Goal: Check status: Check status

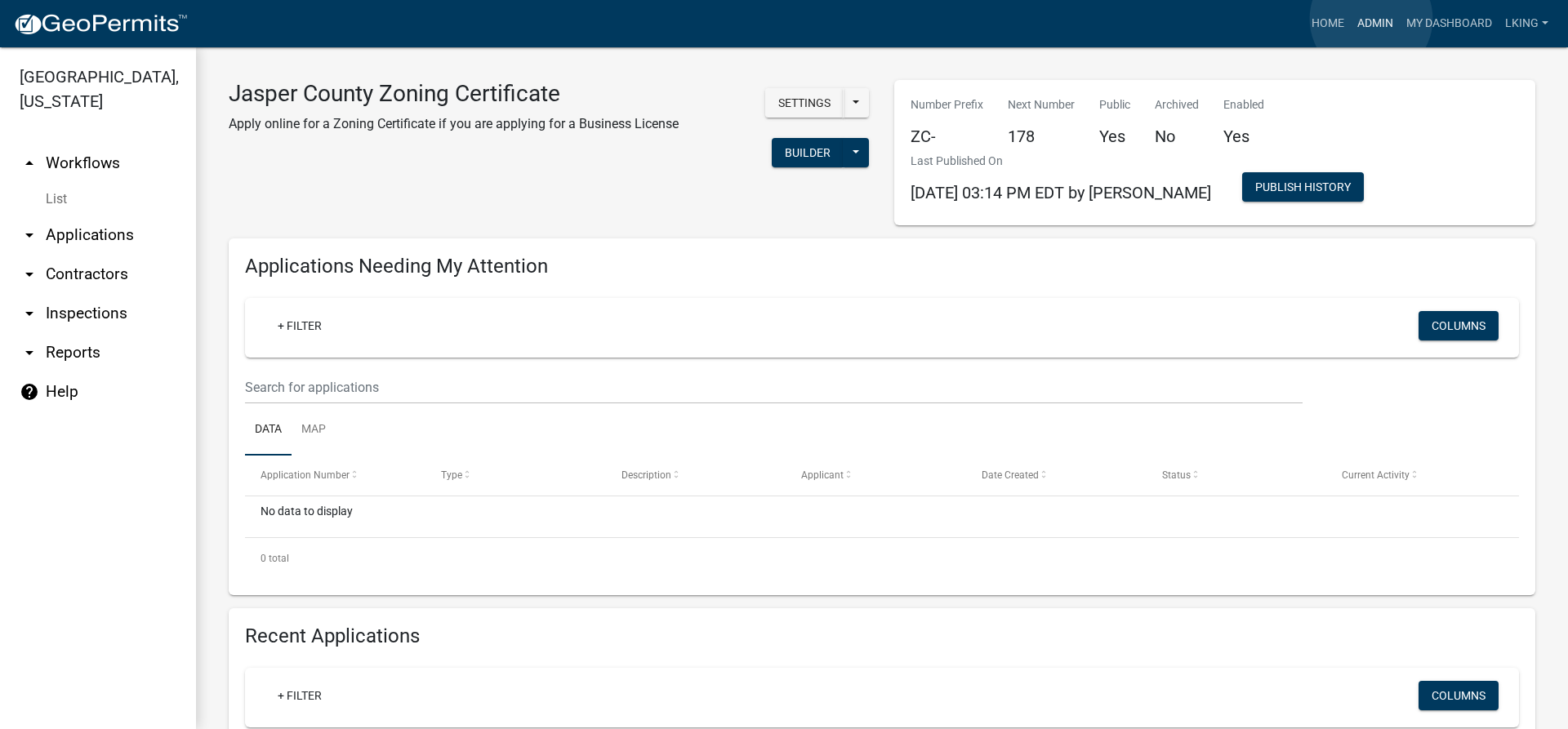
click at [1371, 19] on link "Admin" at bounding box center [1375, 23] width 49 height 31
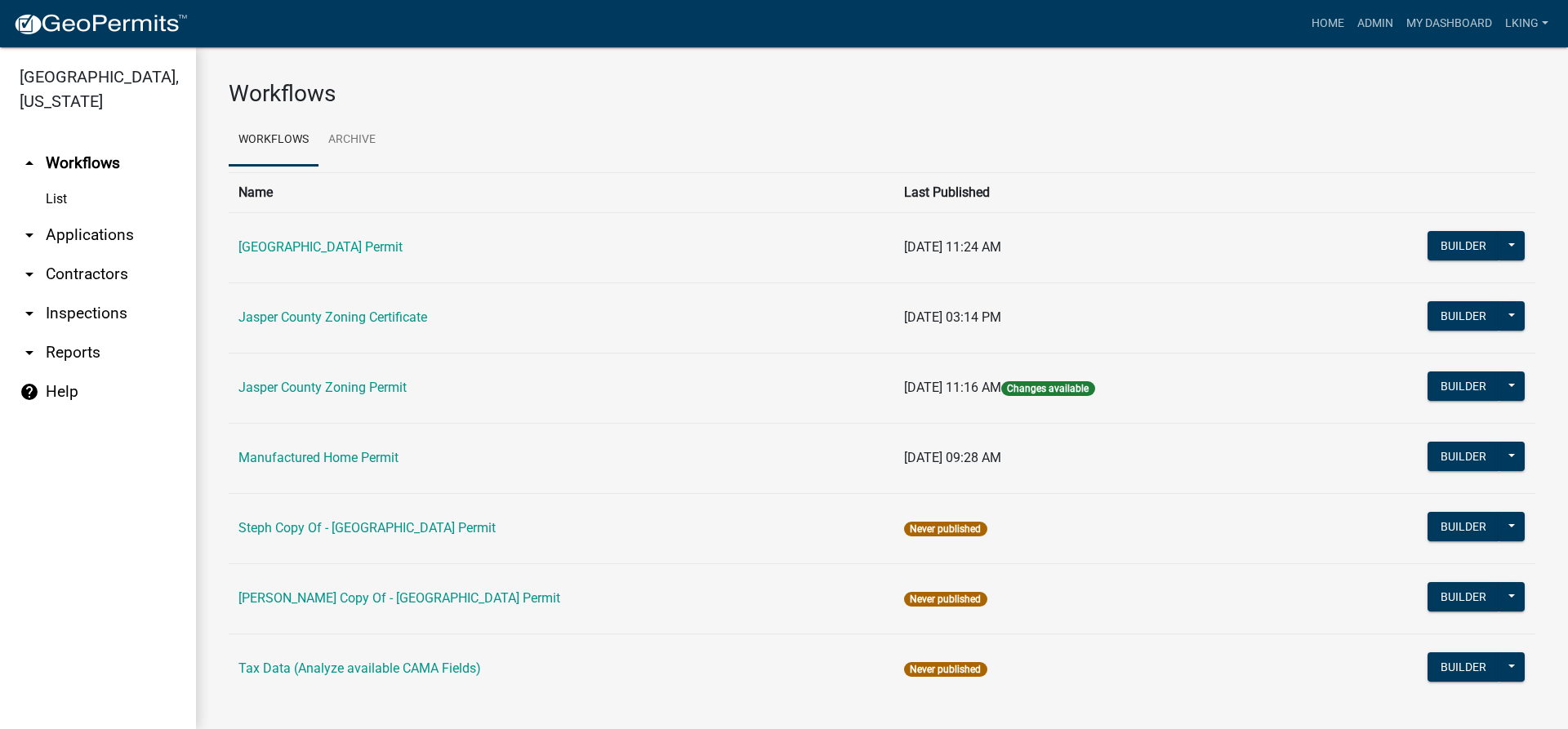
click at [339, 307] on td "Jasper County Zoning Certificate" at bounding box center [561, 317] width 666 height 70
click at [337, 317] on link "Jasper County Zoning Certificate" at bounding box center [333, 317] width 188 height 16
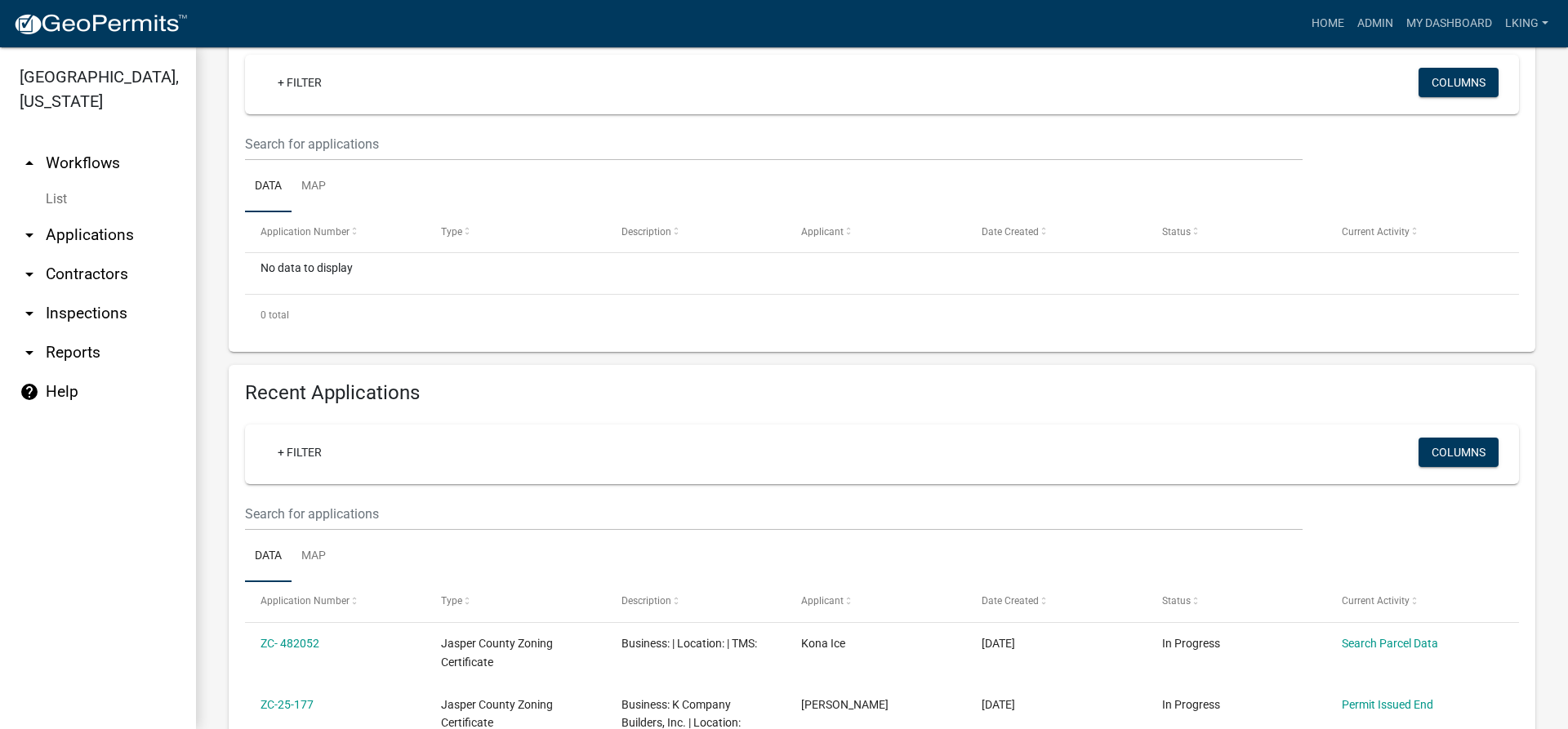
scroll to position [245, 0]
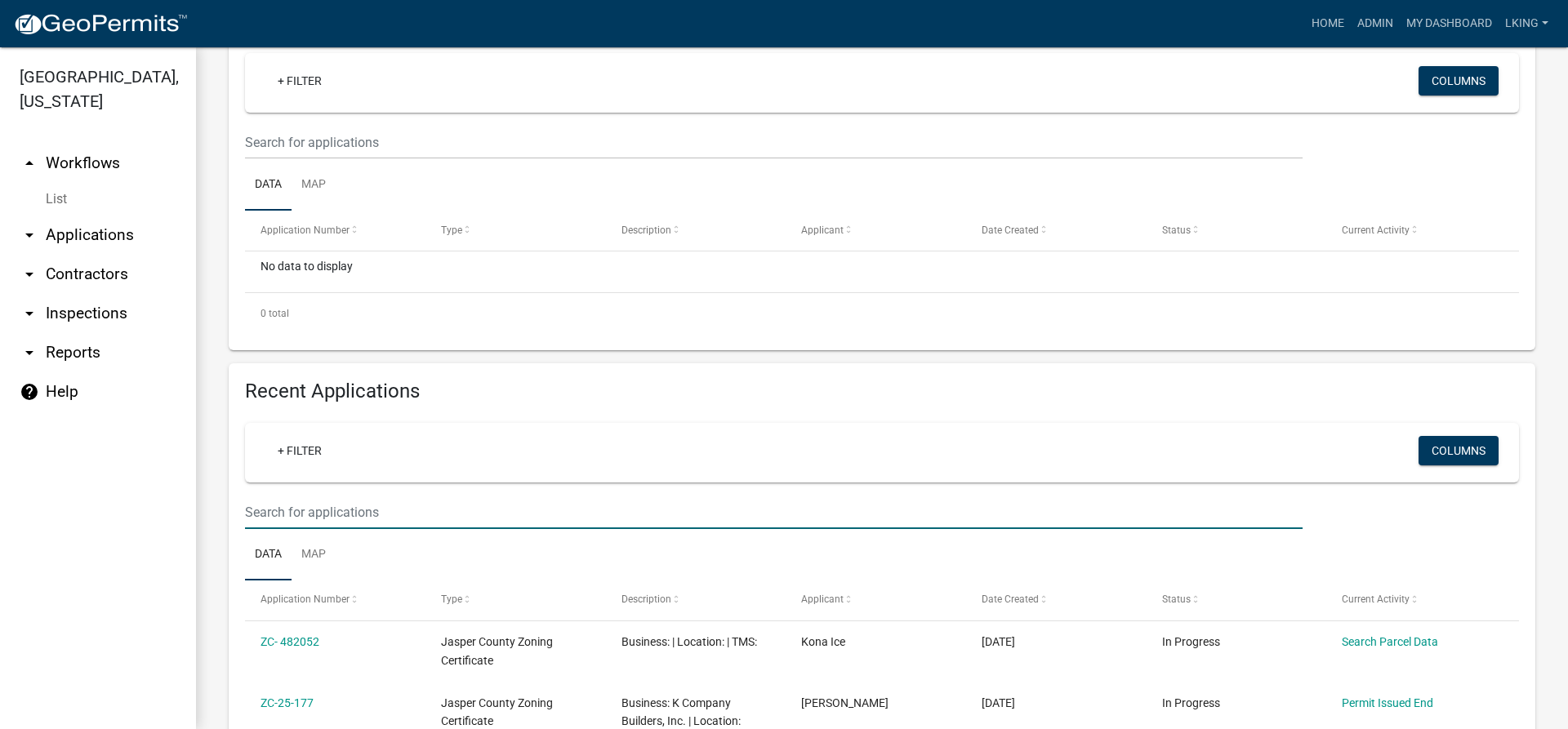
click at [340, 528] on input "text" at bounding box center [774, 513] width 1057 height 34
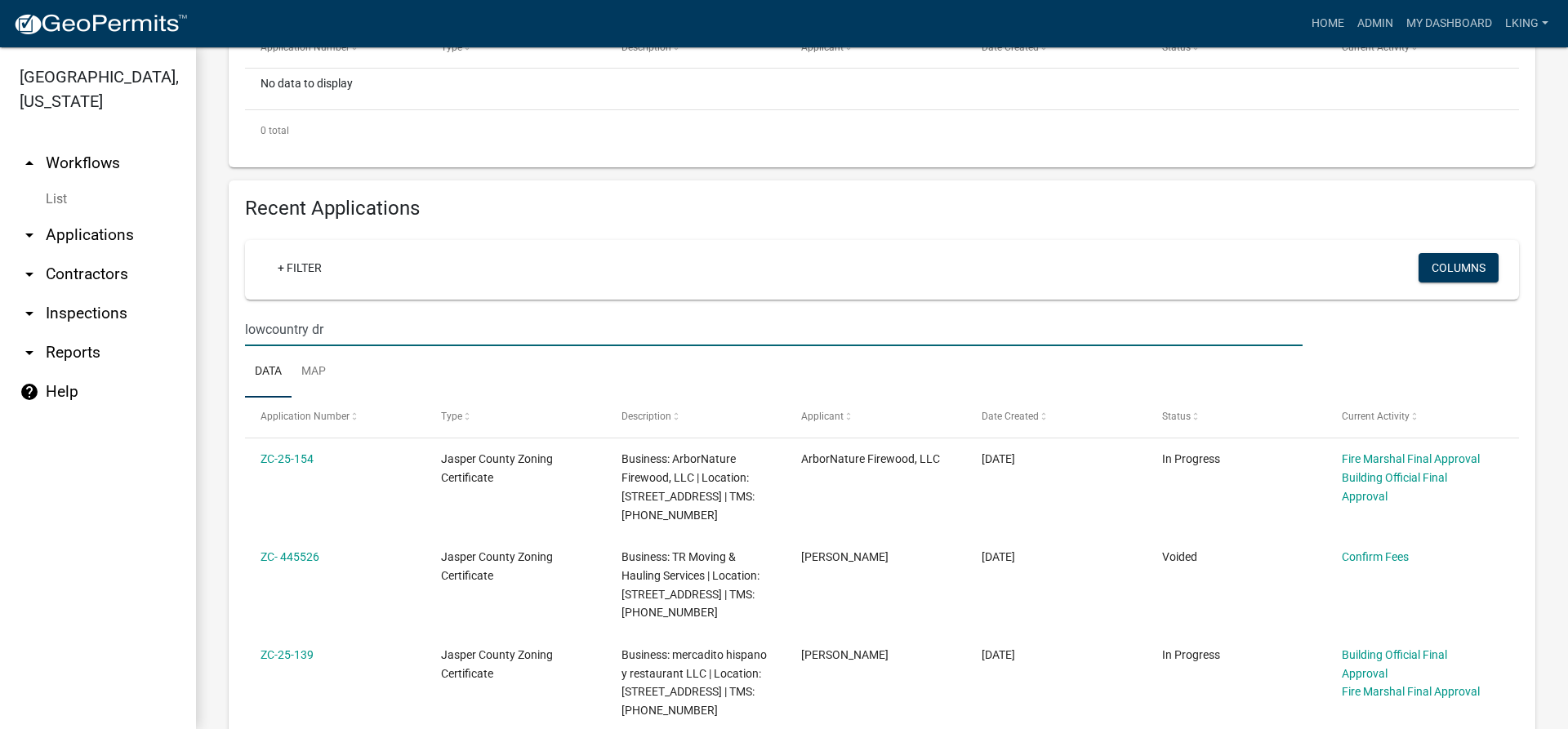
scroll to position [408, 0]
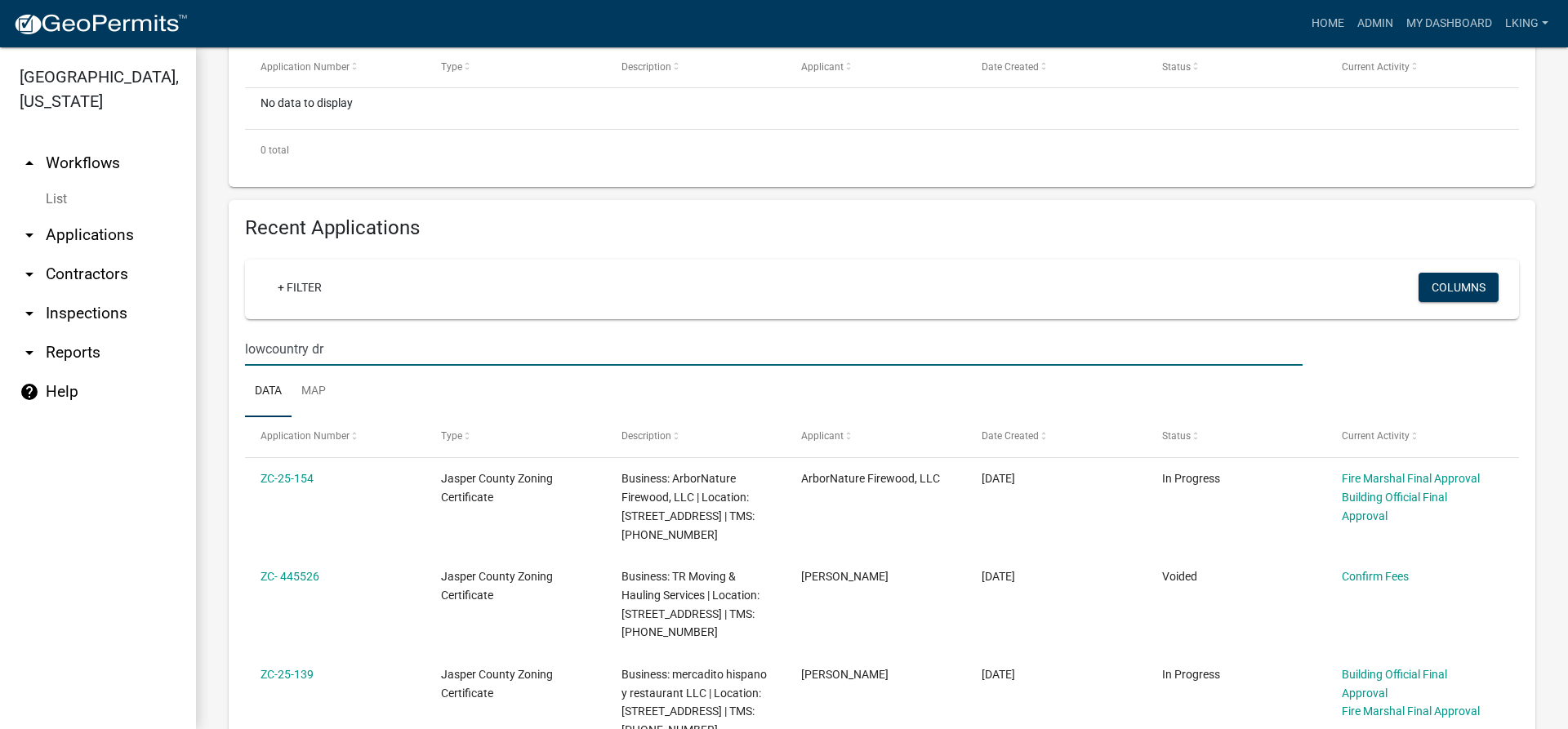
drag, startPoint x: 334, startPoint y: 346, endPoint x: 194, endPoint y: 342, distance: 140.1
click at [194, 342] on div "[GEOGRAPHIC_DATA], [US_STATE] arrow_drop_up Workflows List arrow_drop_down Appl…" at bounding box center [784, 388] width 1568 height 681
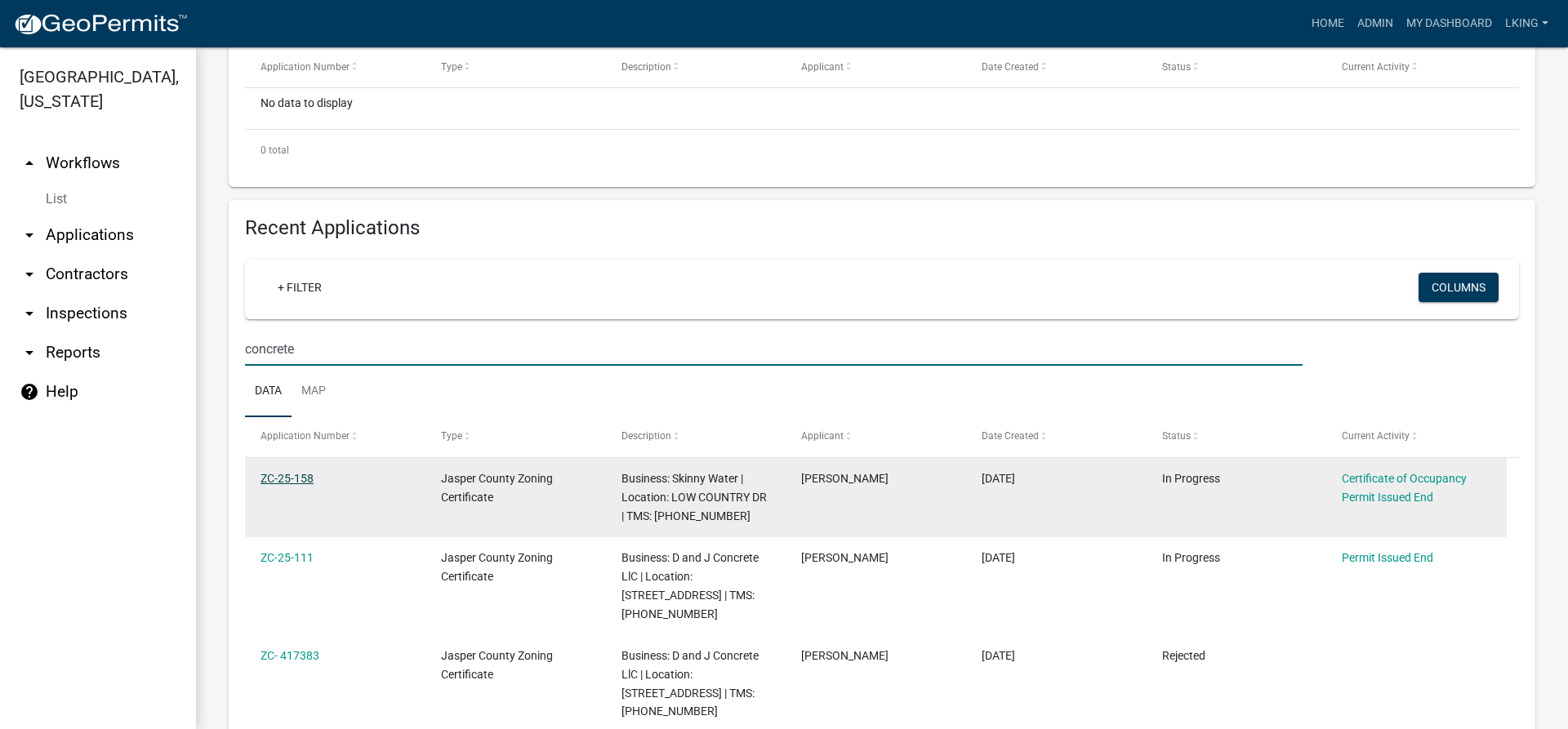
type input "concrete"
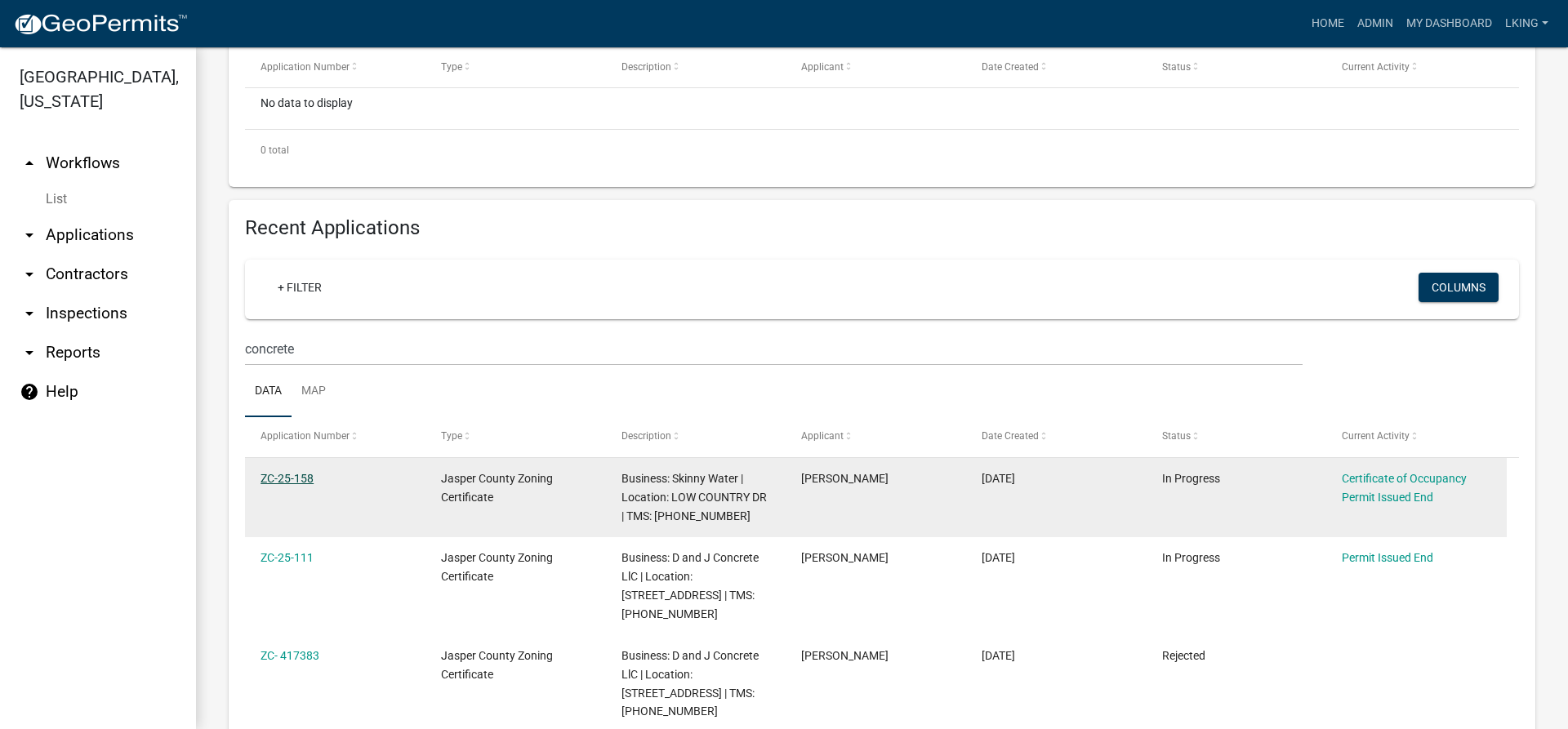
click at [280, 473] on link "ZC-25-158" at bounding box center [286, 478] width 53 height 13
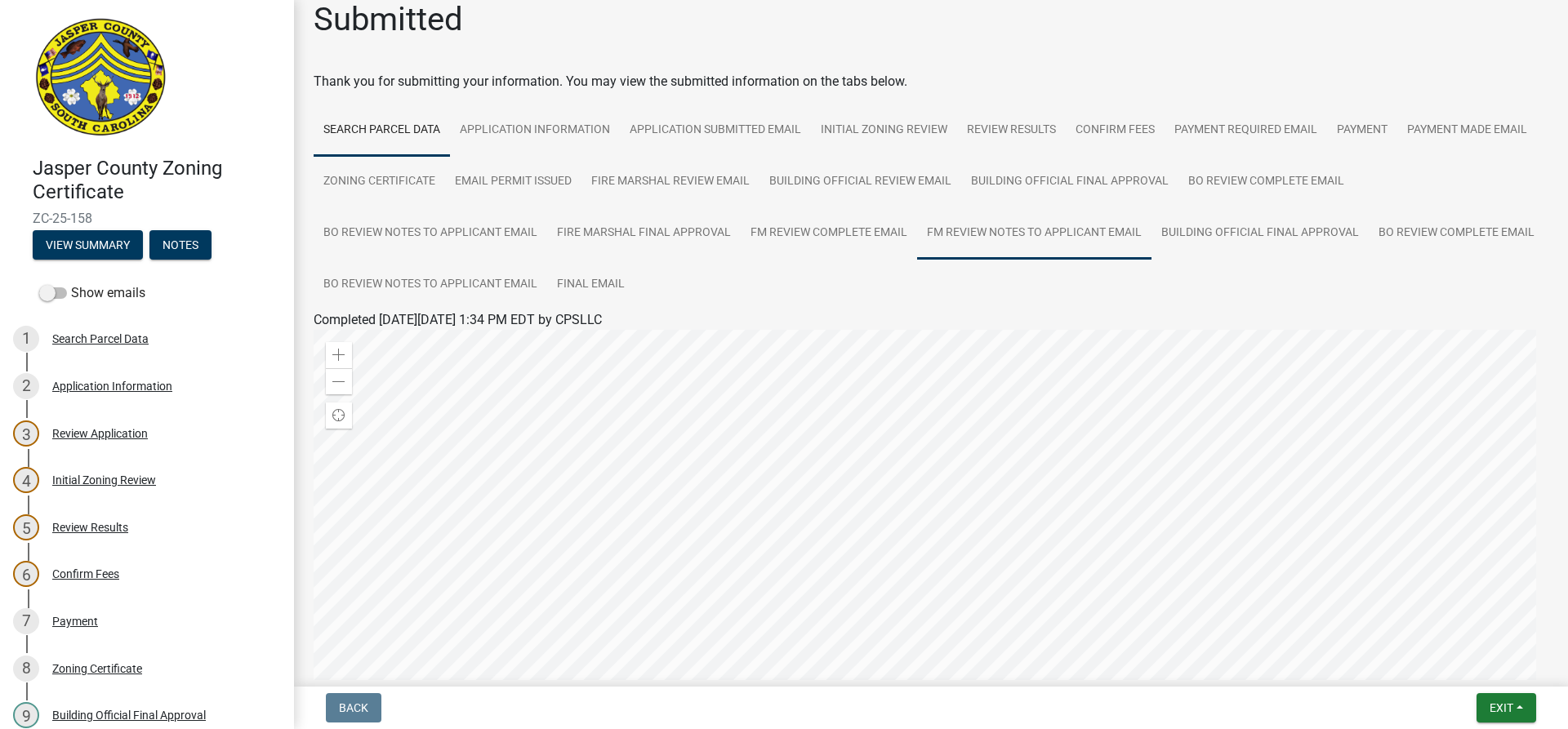
scroll to position [9, 0]
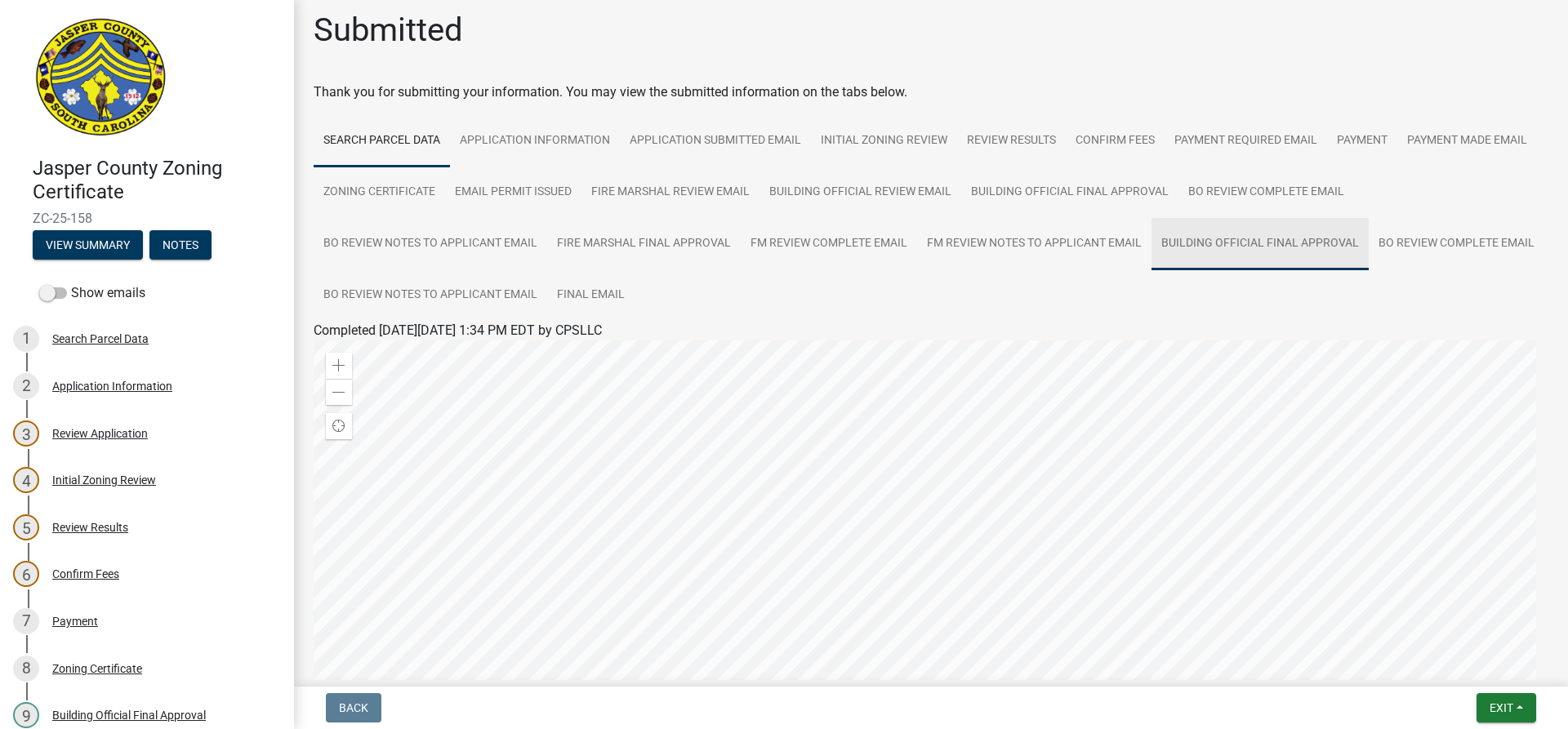
click at [1205, 241] on link "Building Official Final Approval" at bounding box center [1259, 244] width 217 height 52
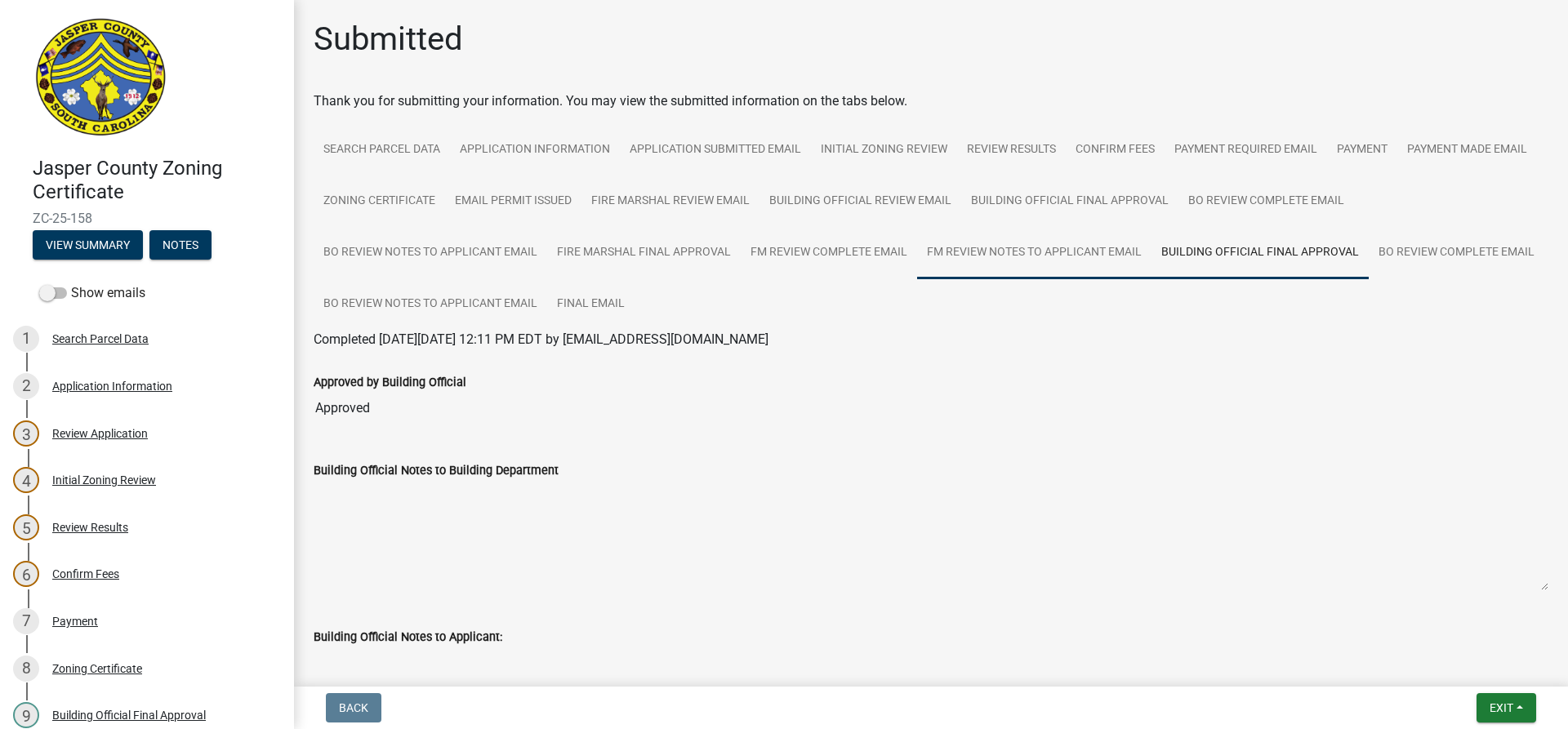
click at [1081, 255] on link "FM Review Notes to Applicant Email" at bounding box center [1034, 254] width 234 height 52
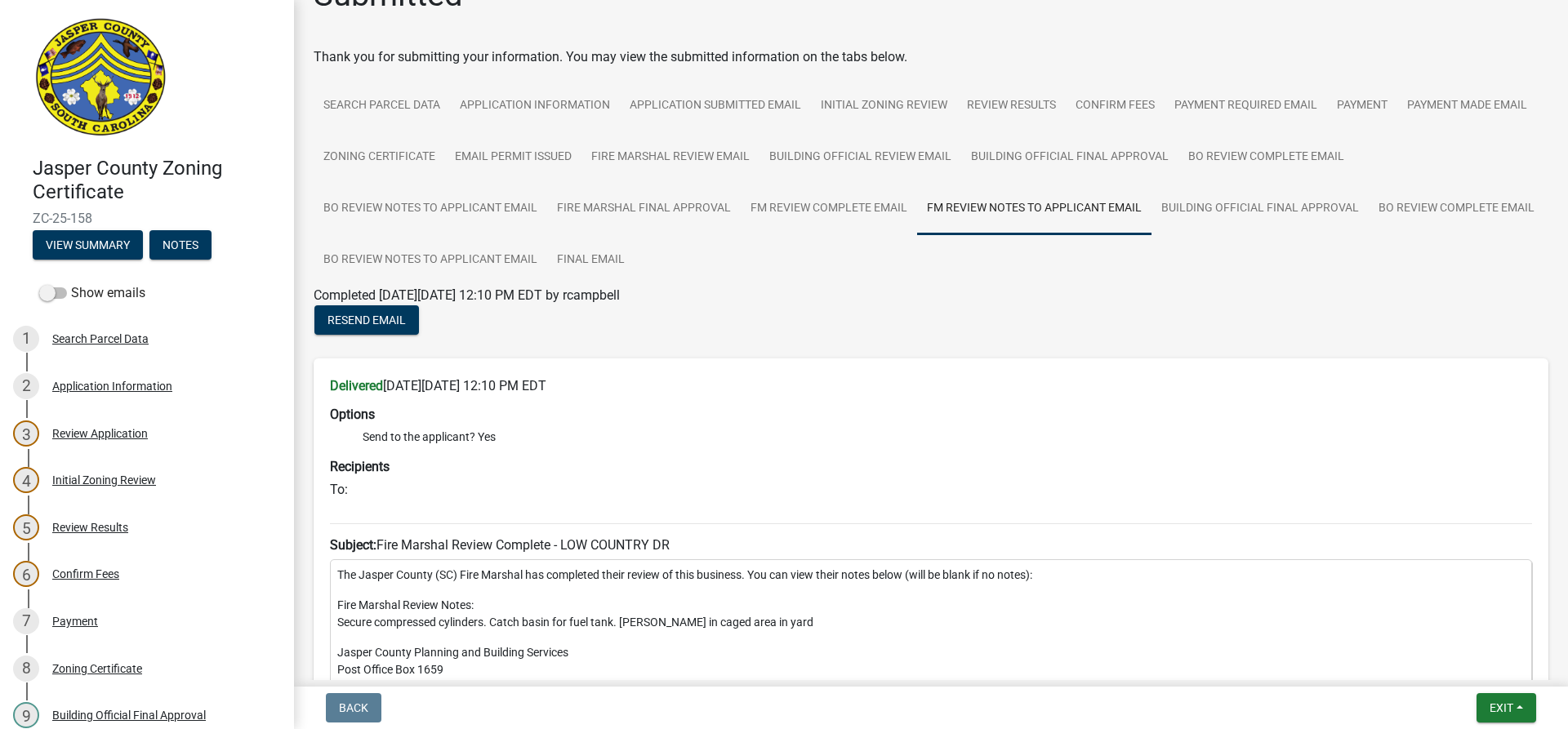
scroll to position [163, 0]
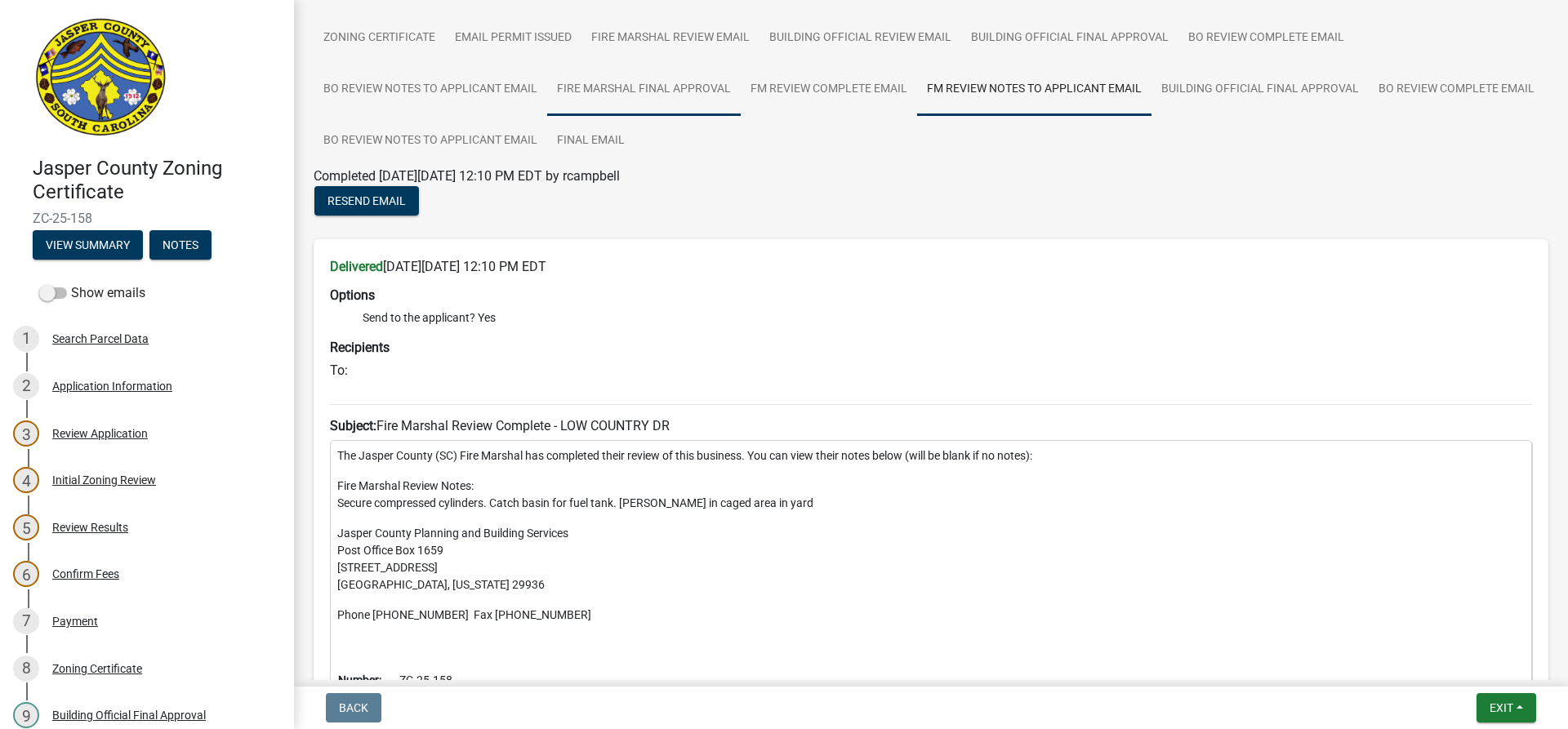
click at [684, 91] on link "Fire Marshal Final Approval" at bounding box center [644, 89] width 194 height 52
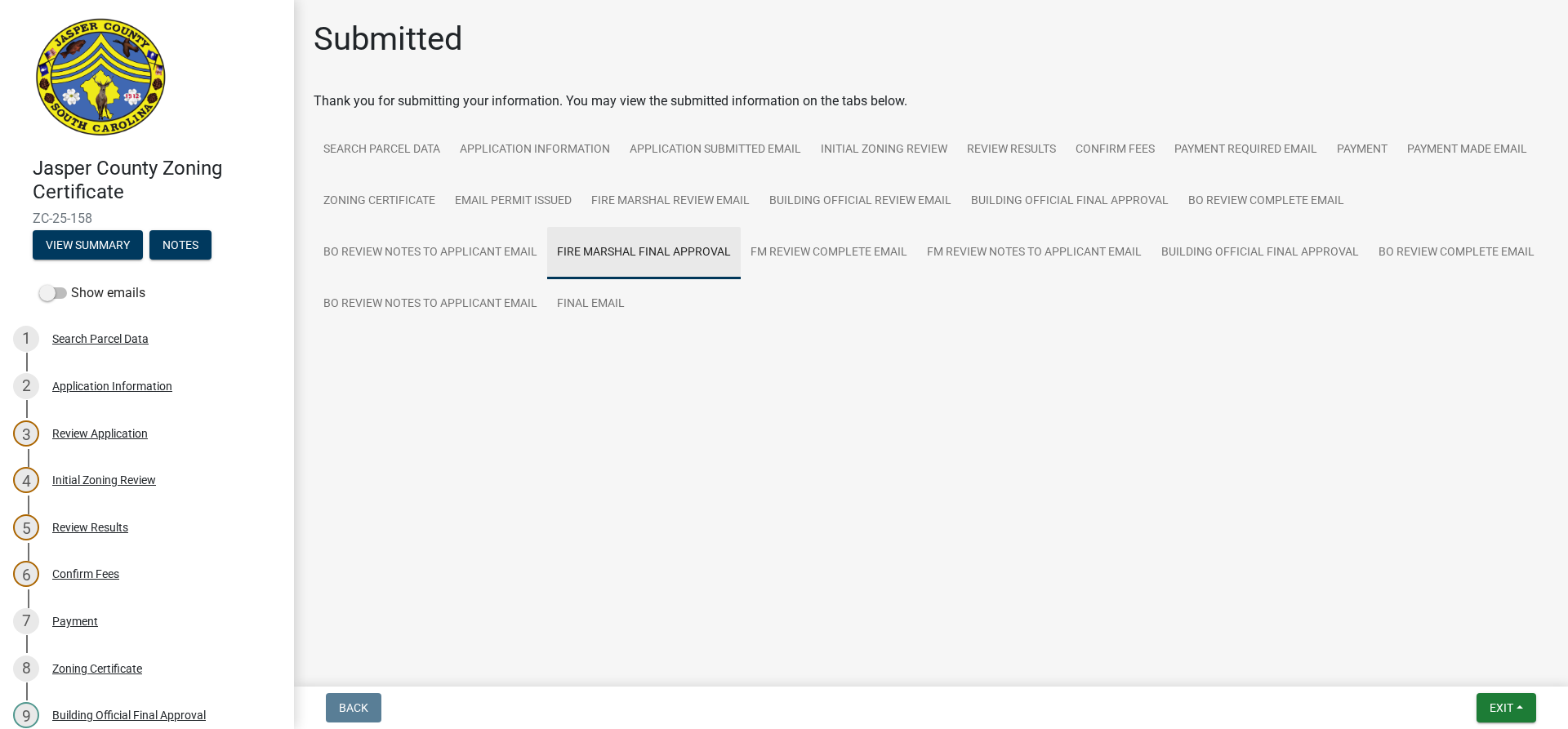
scroll to position [0, 0]
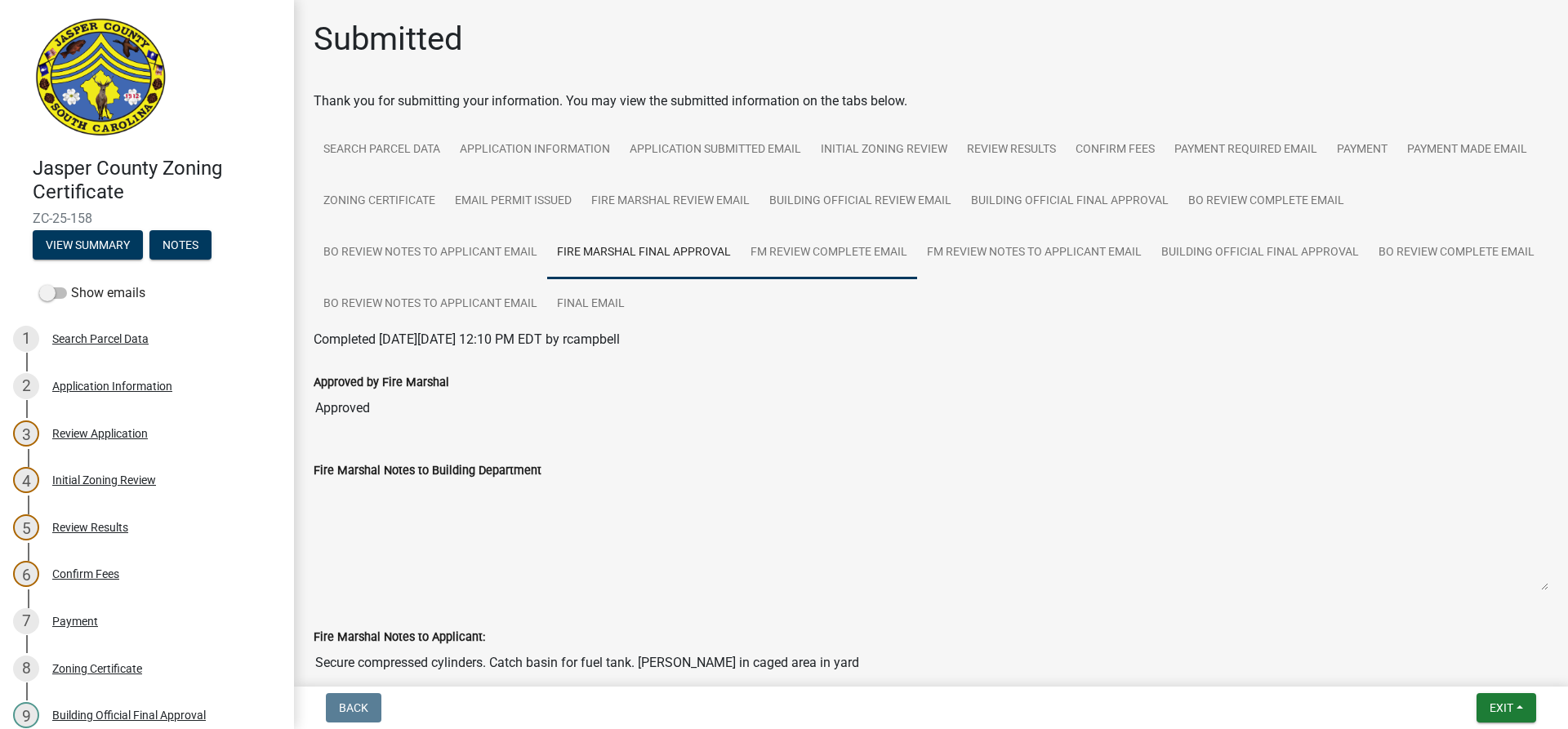
click at [812, 253] on link "FM Review Complete Email" at bounding box center [829, 254] width 176 height 52
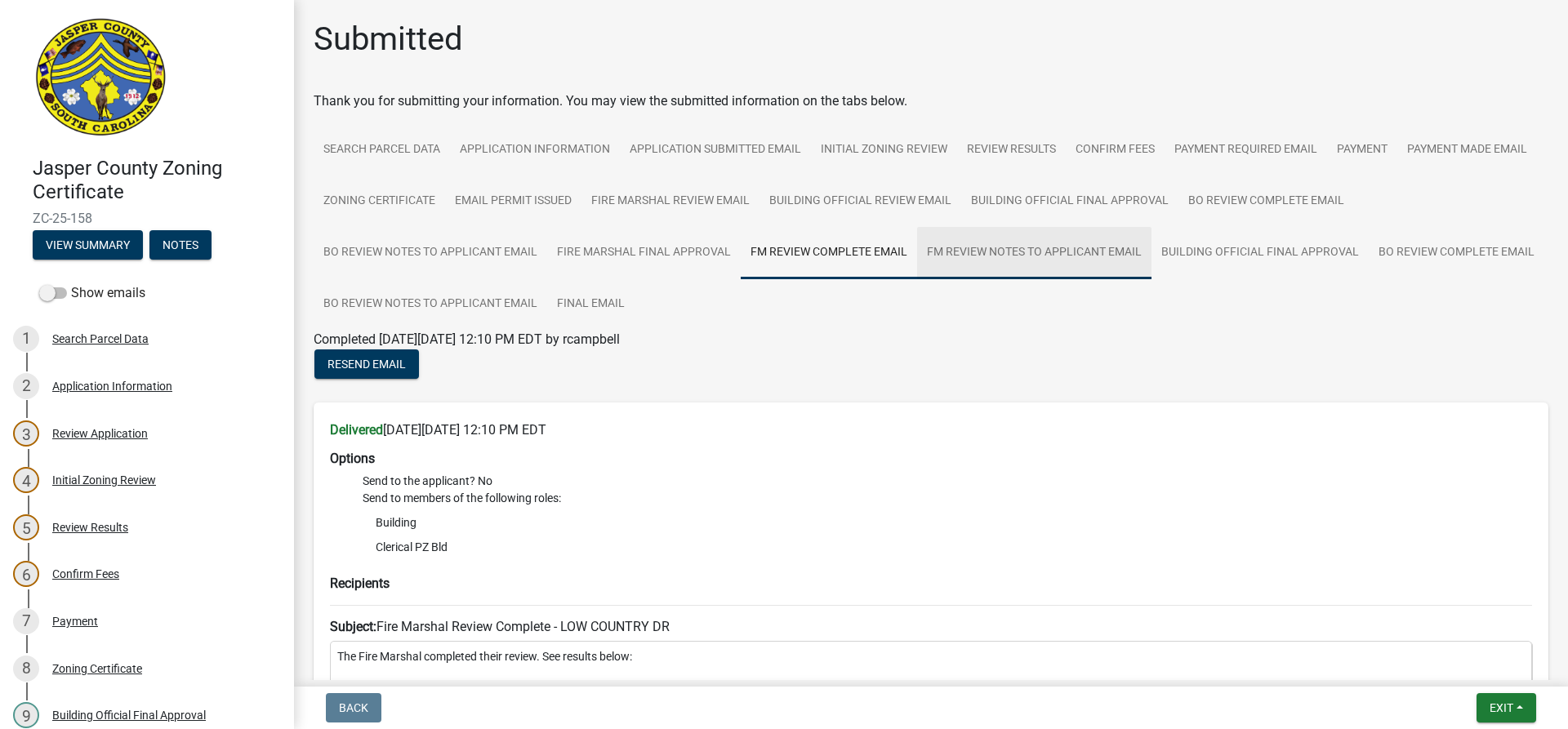
click at [978, 260] on link "FM Review Notes to Applicant Email" at bounding box center [1034, 254] width 234 height 52
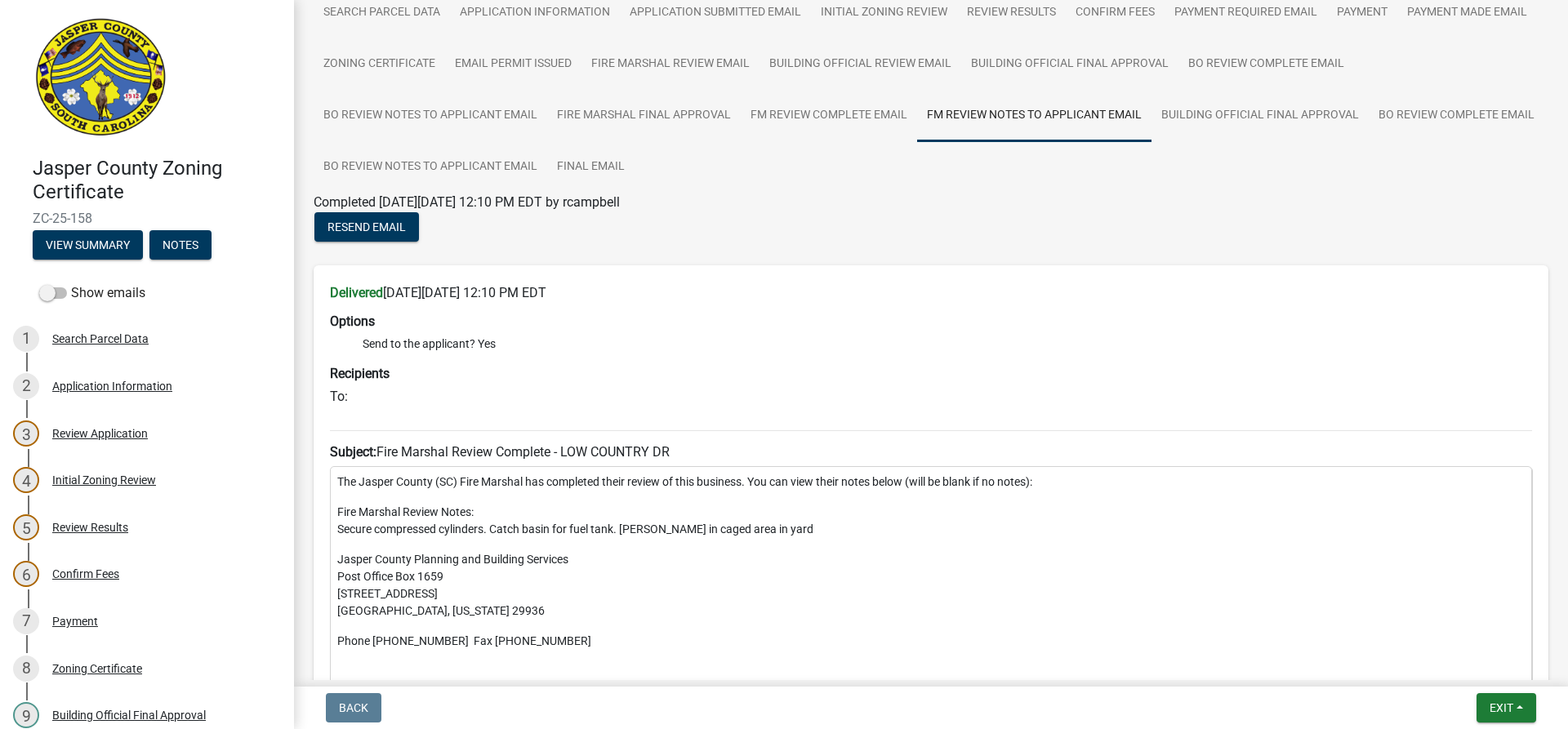
scroll to position [163, 0]
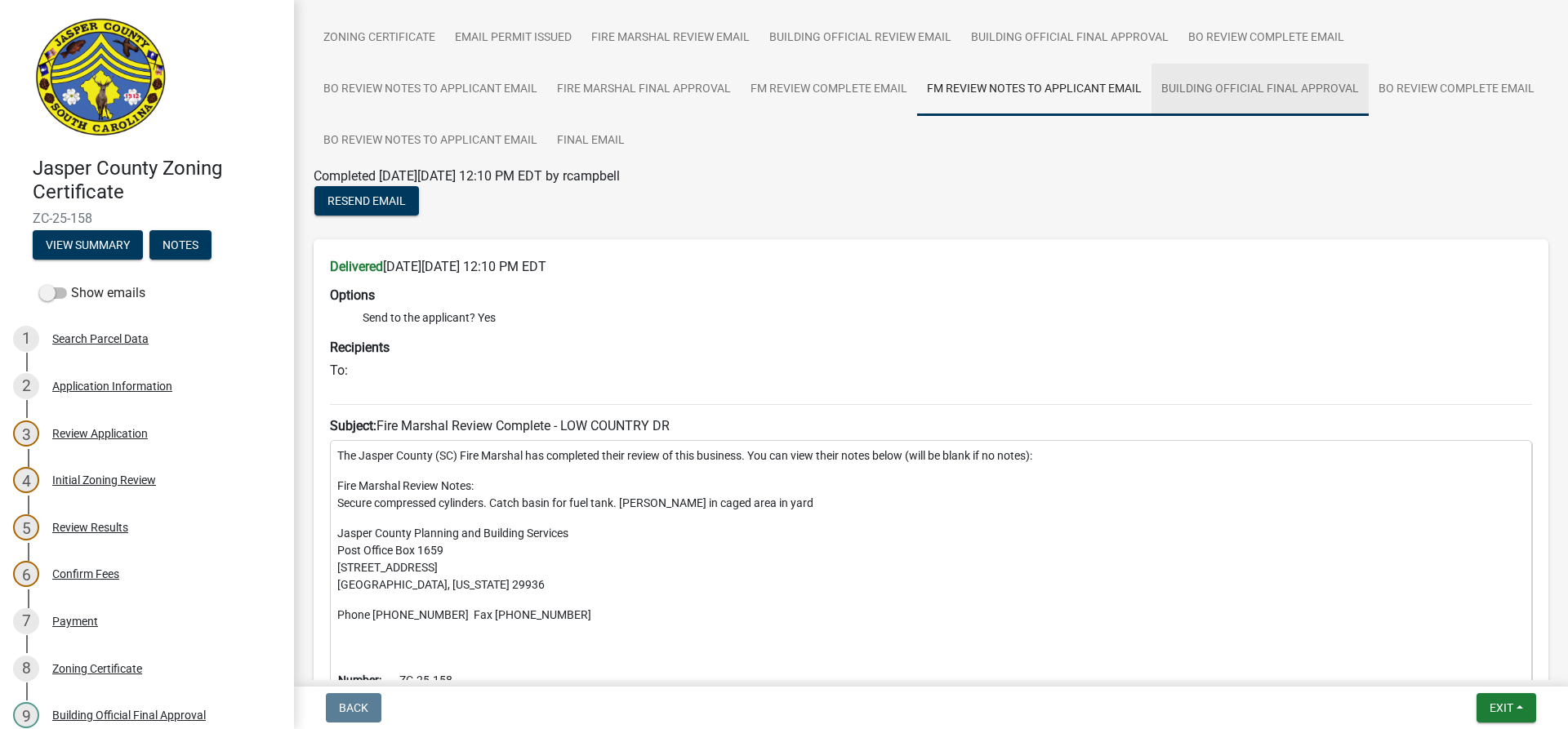
click at [1216, 92] on link "Building Official Final Approval" at bounding box center [1259, 89] width 217 height 52
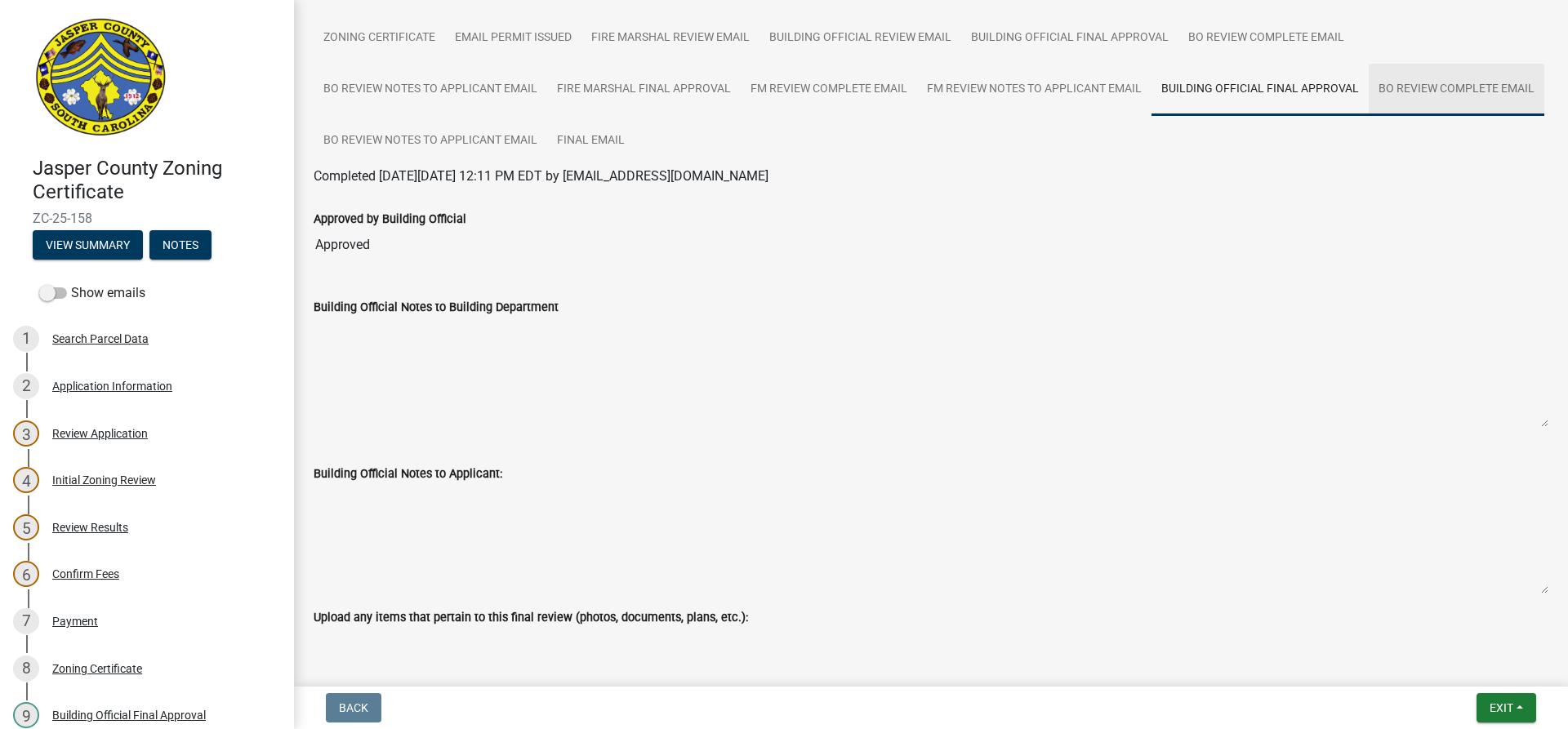
click at [1369, 116] on link "BO Review Complete Email" at bounding box center [1456, 89] width 175 height 52
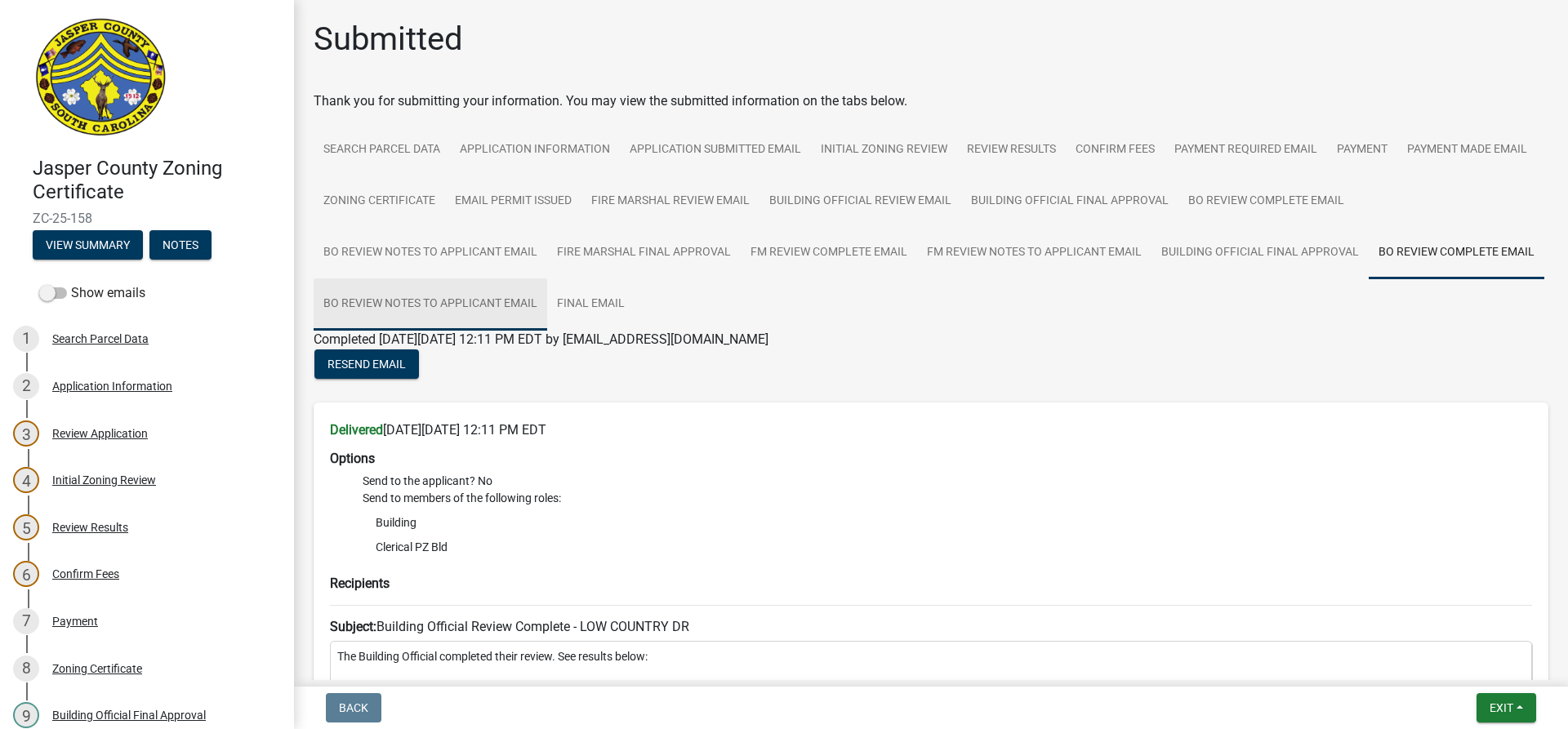
click at [547, 303] on link "BO Review Notes to Applicant Email" at bounding box center [430, 305] width 234 height 52
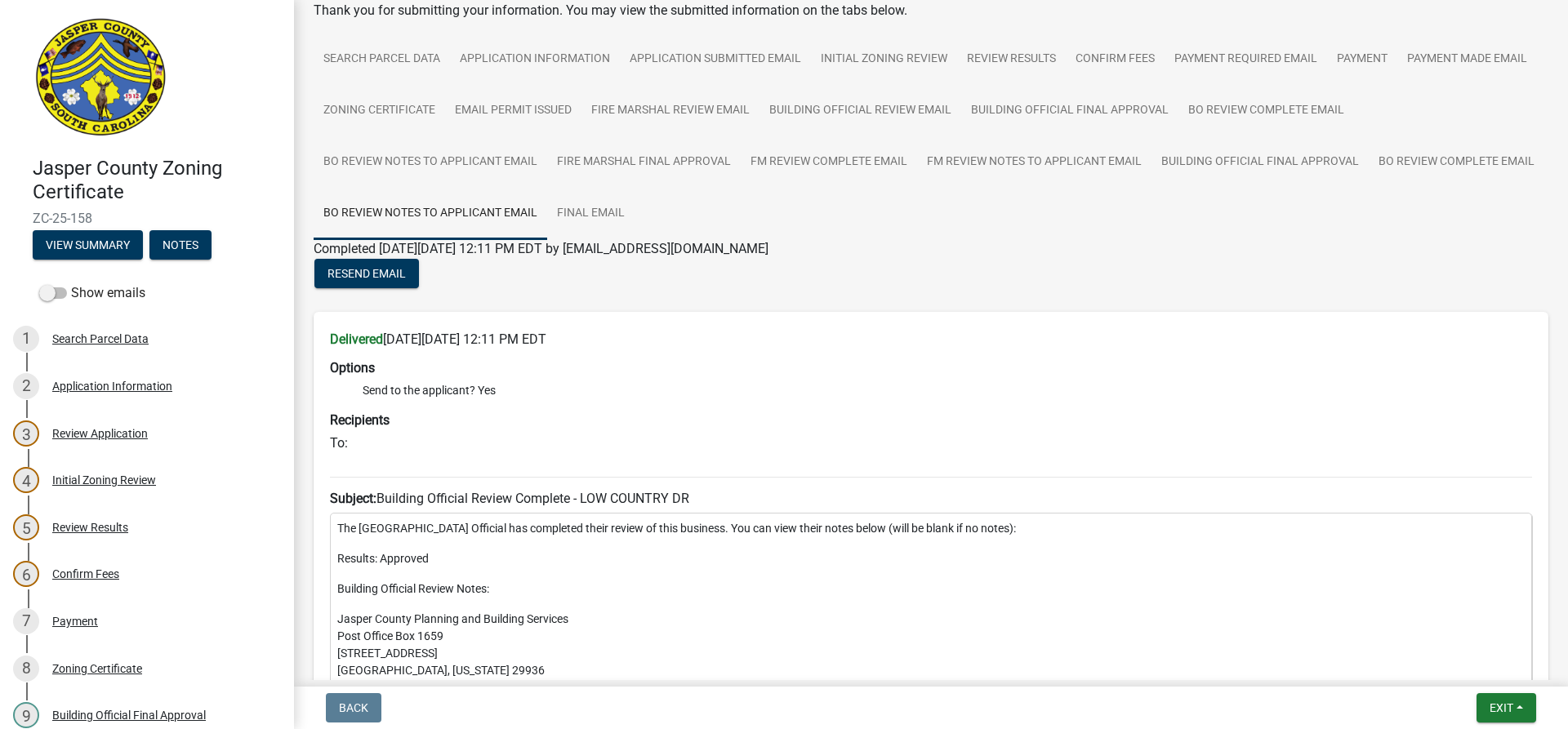
scroll to position [82, 0]
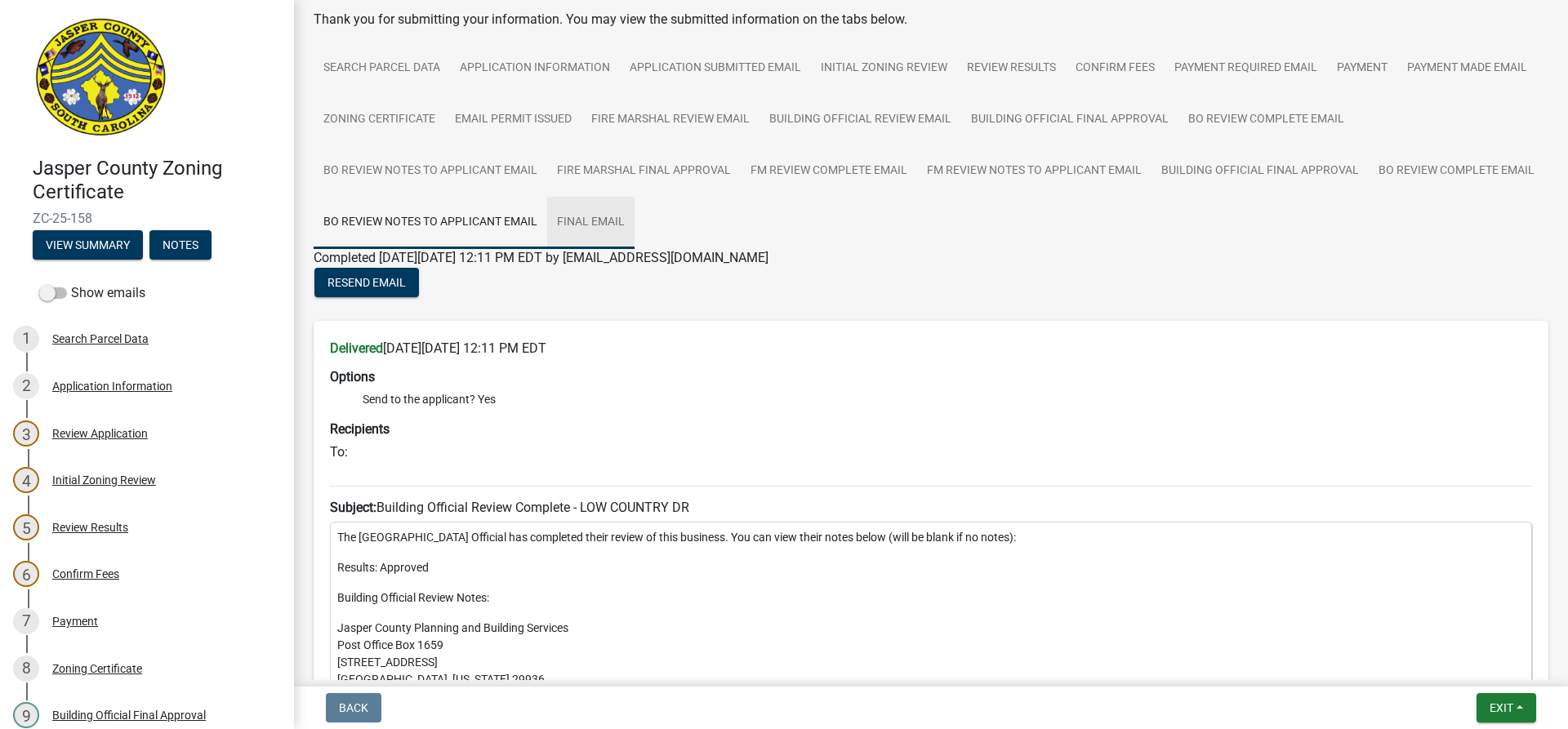
click at [635, 225] on link "Final Email" at bounding box center [591, 223] width 88 height 52
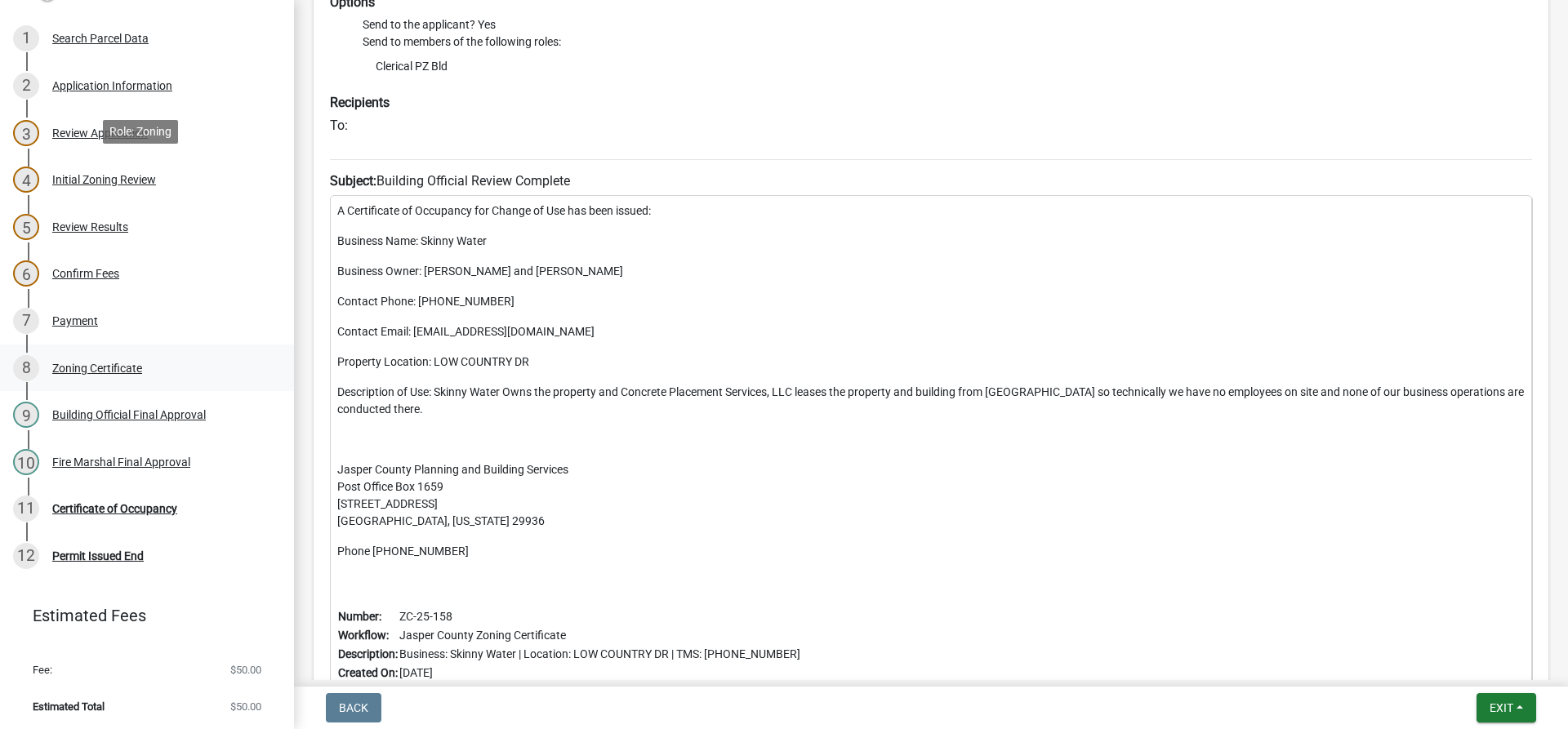
scroll to position [303, 0]
click at [146, 502] on div "Certificate of Occupancy" at bounding box center [115, 506] width 125 height 11
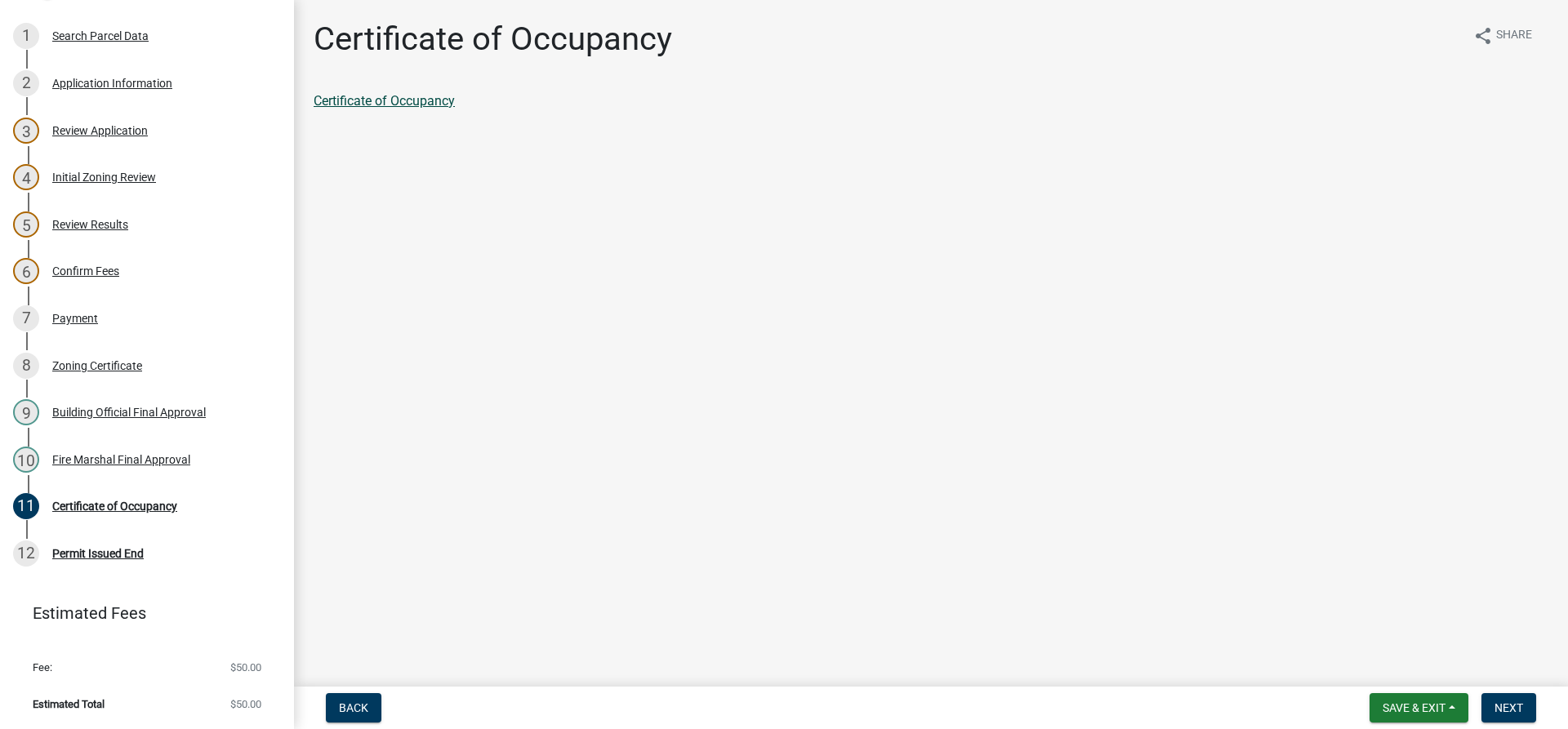
click at [336, 106] on link "Certificate of Occupancy" at bounding box center [384, 101] width 142 height 16
click at [168, 461] on div "Fire Marshal Final Approval" at bounding box center [121, 460] width 138 height 11
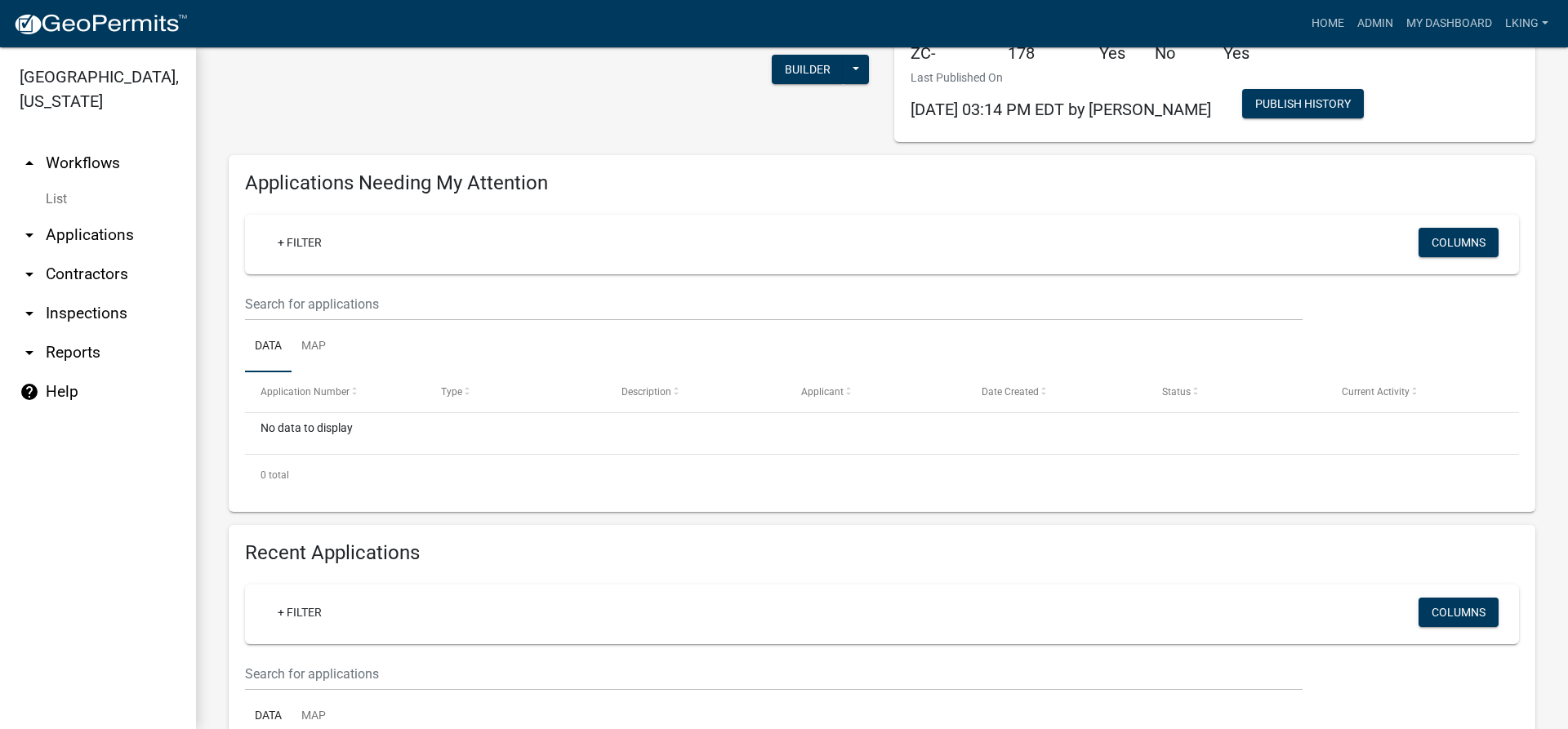
scroll to position [163, 0]
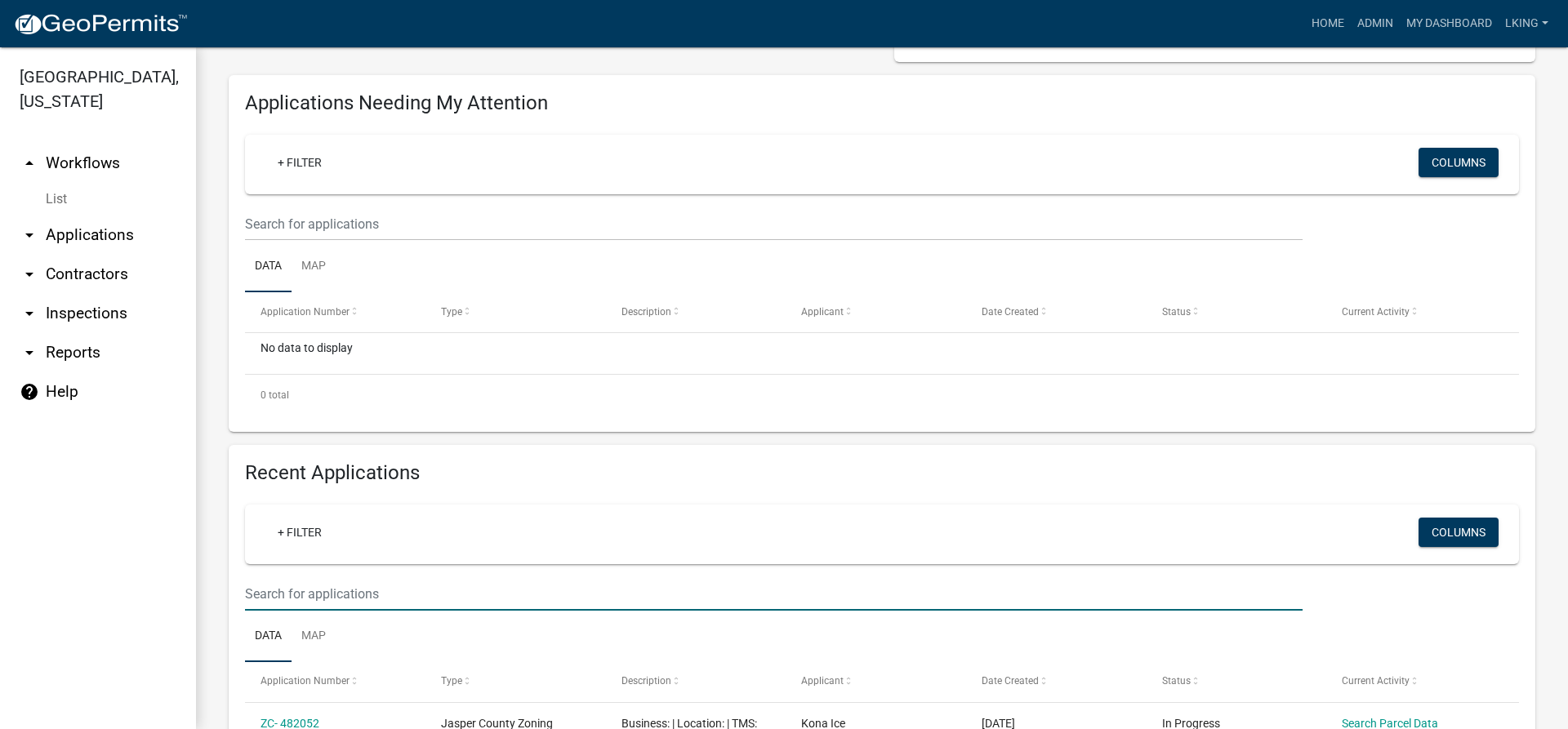
click at [327, 602] on input "text" at bounding box center [774, 594] width 1057 height 34
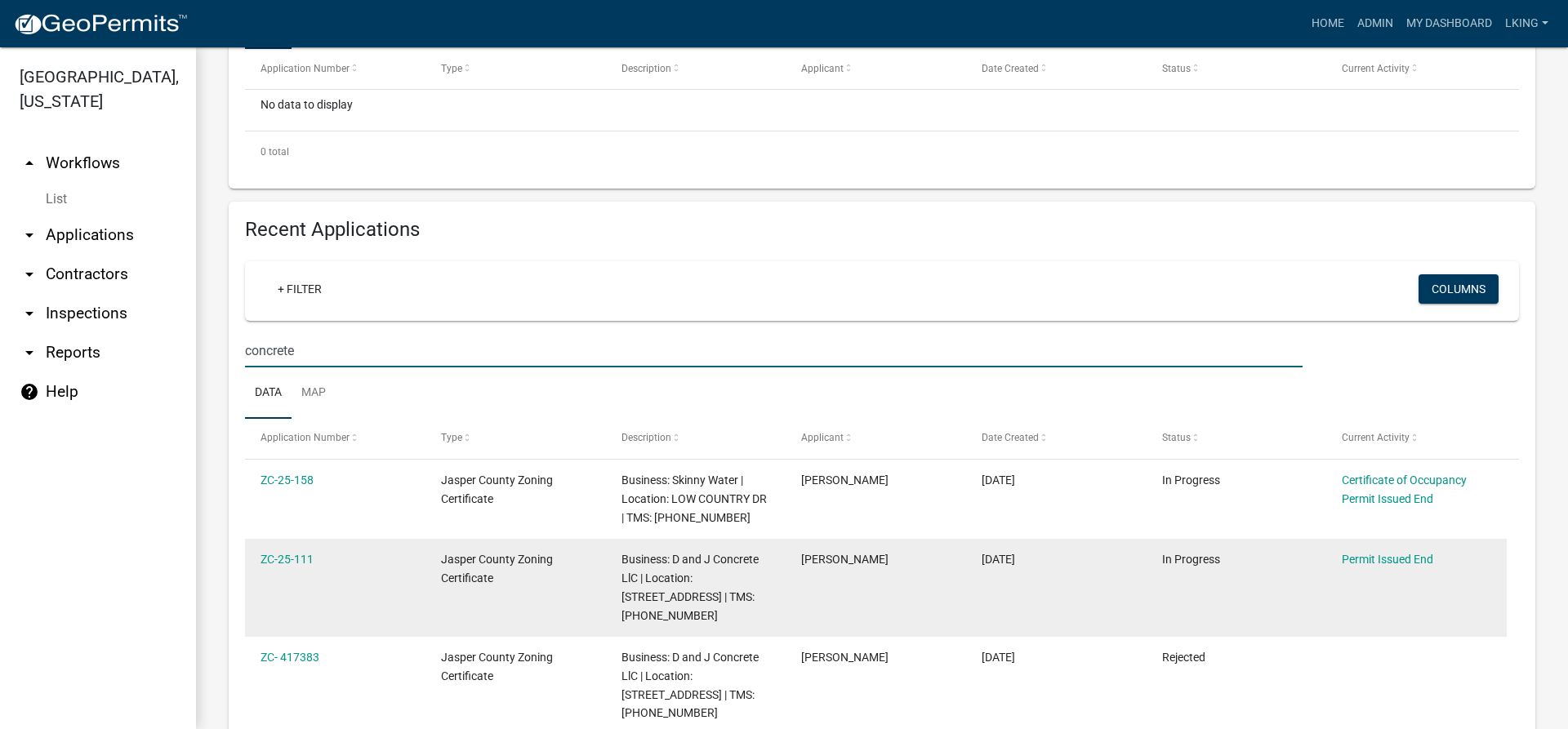
scroll to position [408, 0]
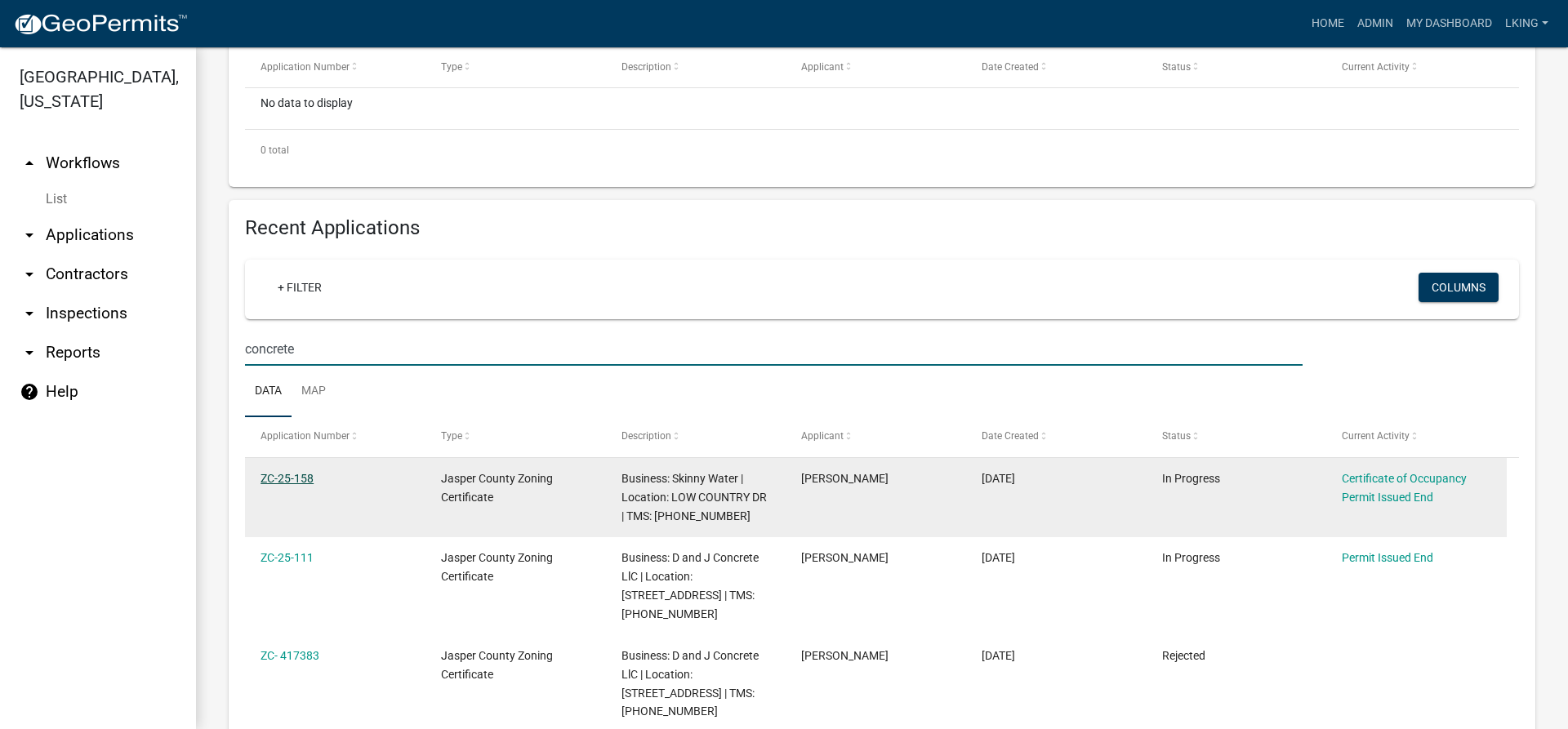
type input "concrete"
click at [264, 475] on link "ZC-25-158" at bounding box center [286, 478] width 53 height 13
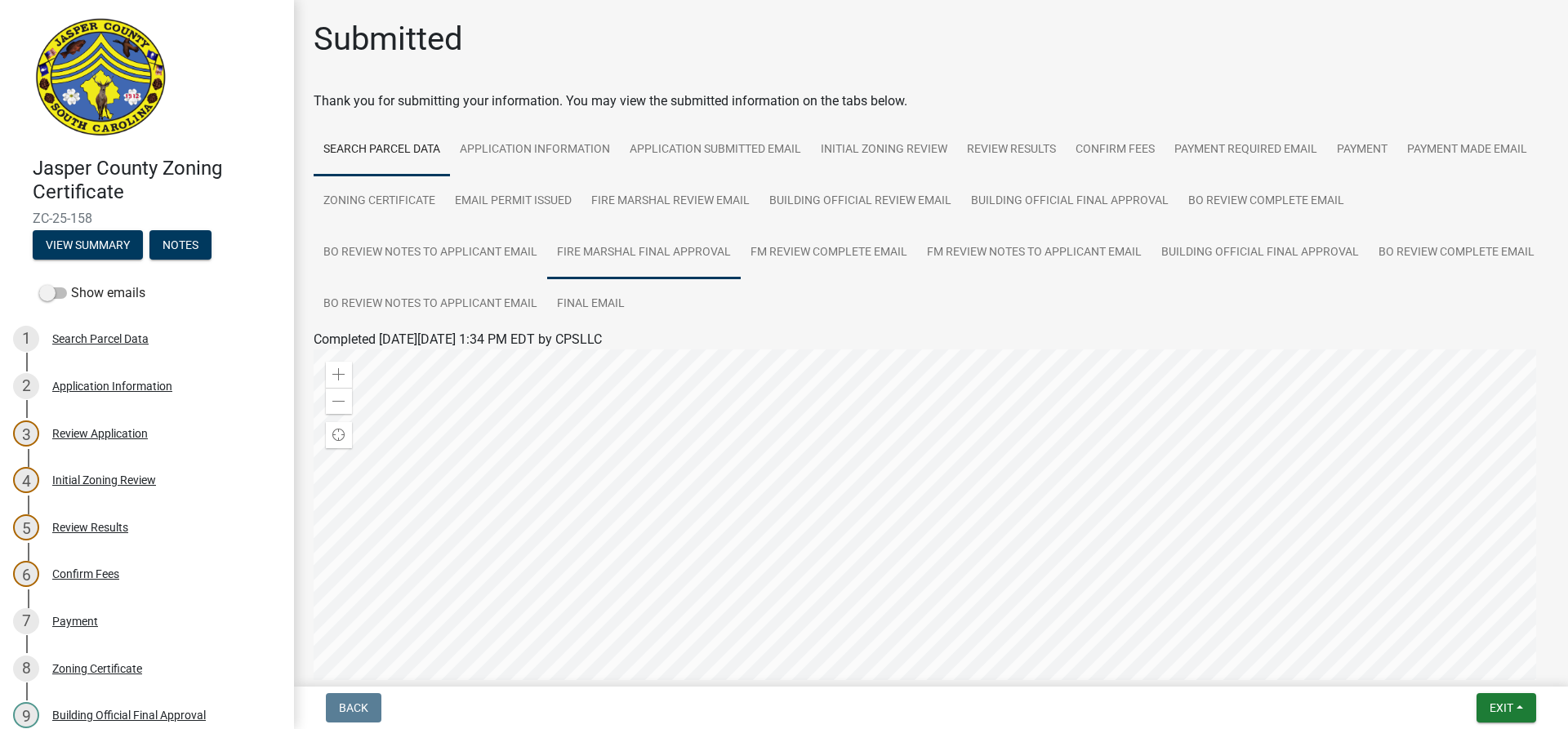
click at [681, 246] on link "Fire Marshal Final Approval" at bounding box center [644, 254] width 194 height 52
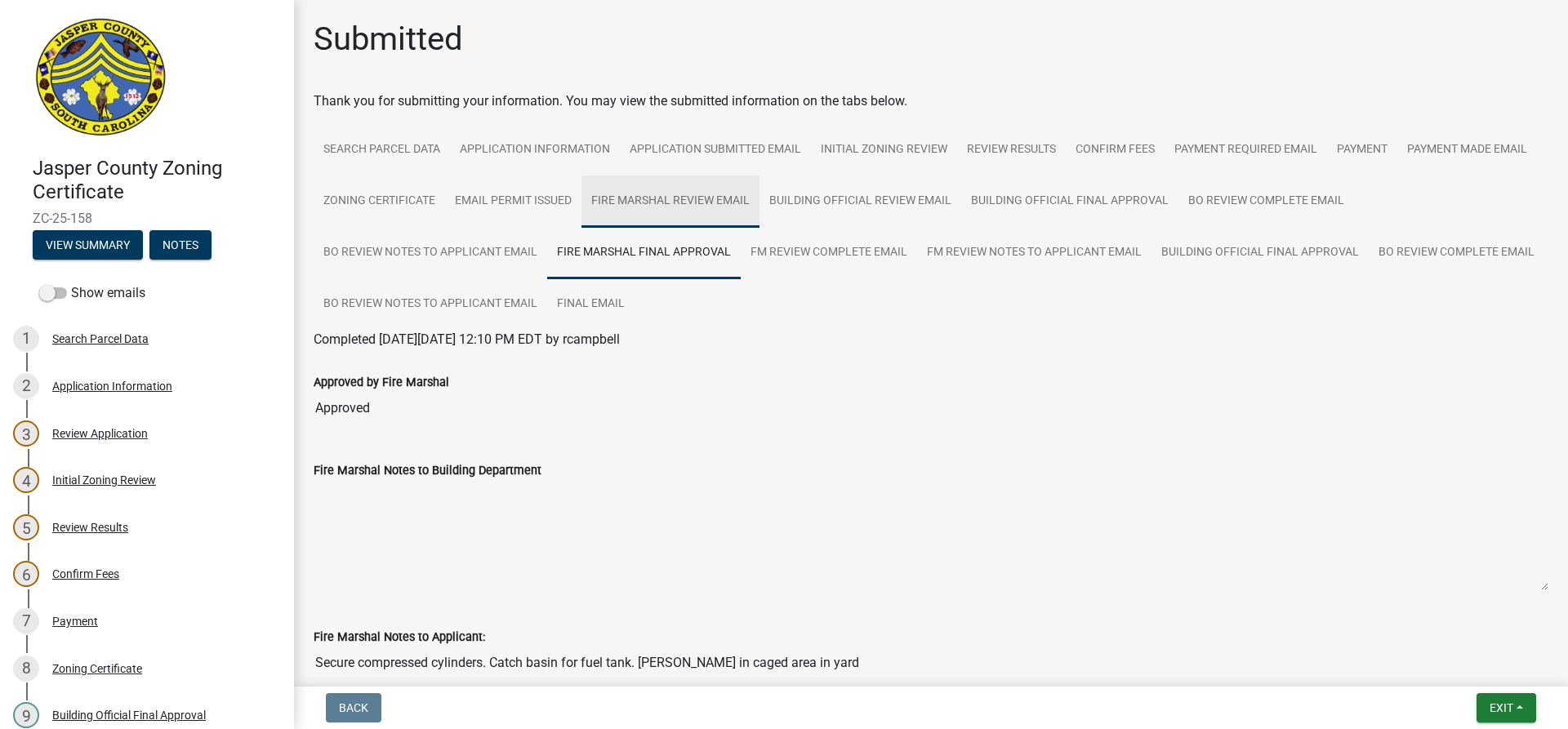
click at [760, 208] on link "Fire Marshal Review Email" at bounding box center [670, 201] width 178 height 52
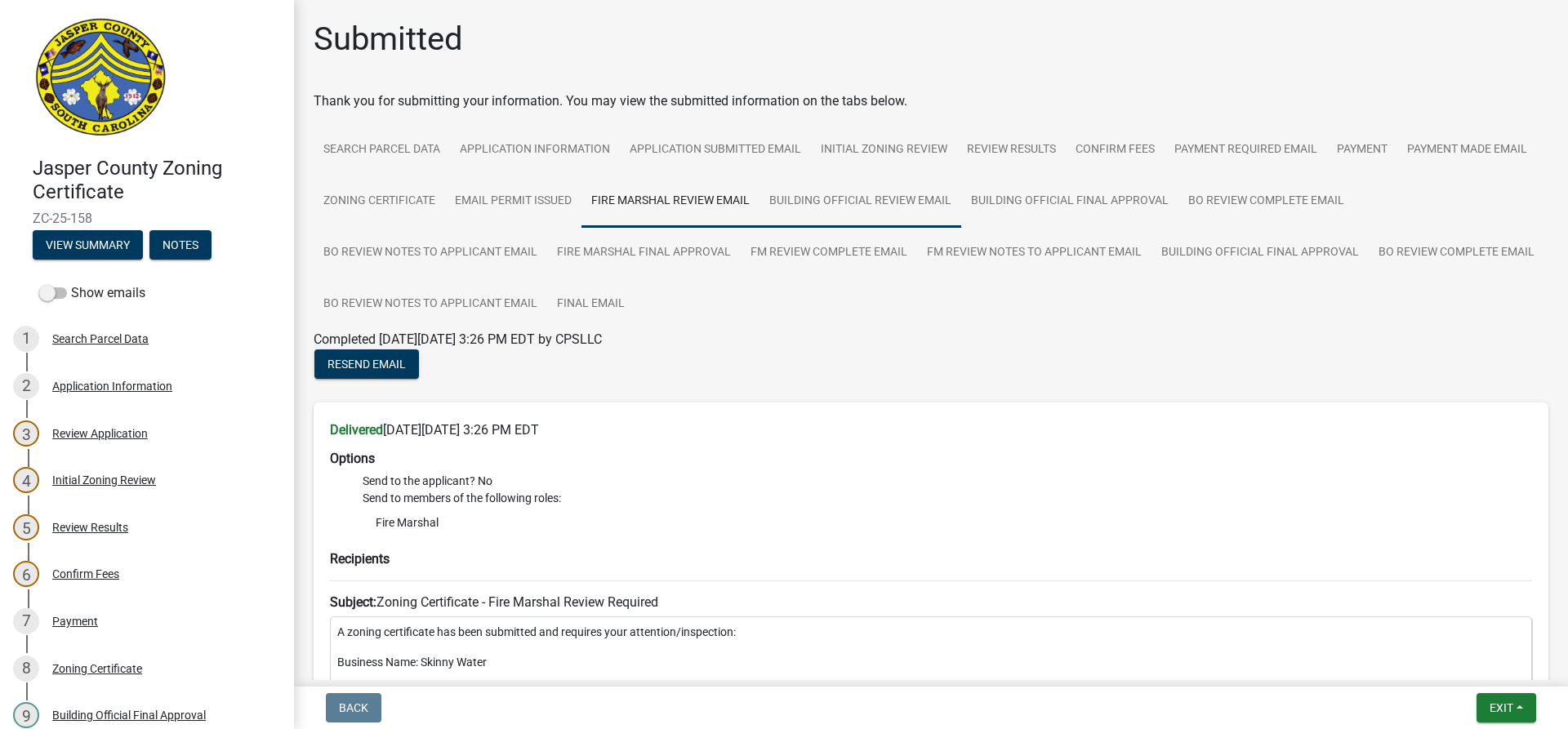
click at [959, 212] on link "Building Official Review Email" at bounding box center [860, 201] width 201 height 52
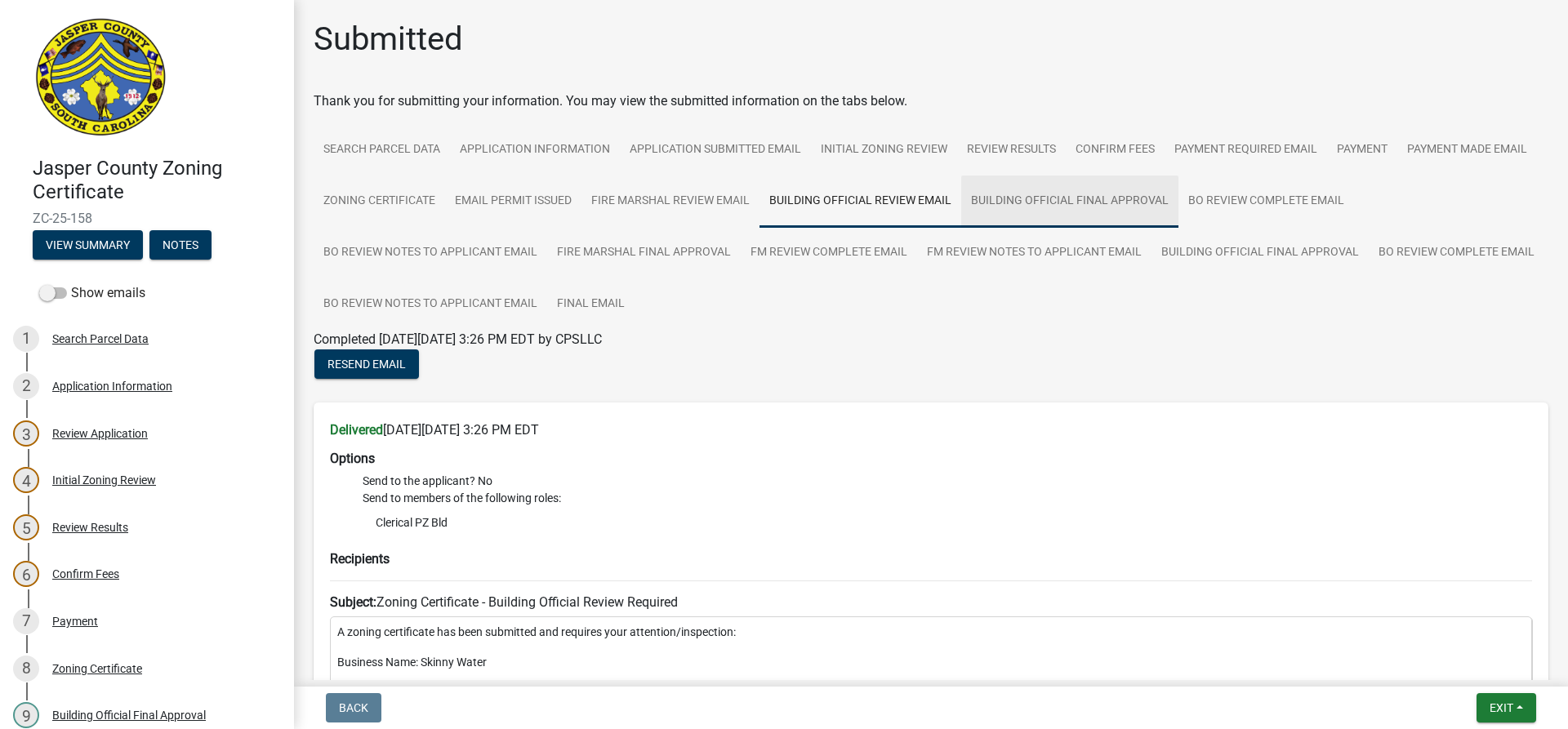
click at [1178, 204] on link "Building Official Final Approval" at bounding box center [1069, 201] width 217 height 52
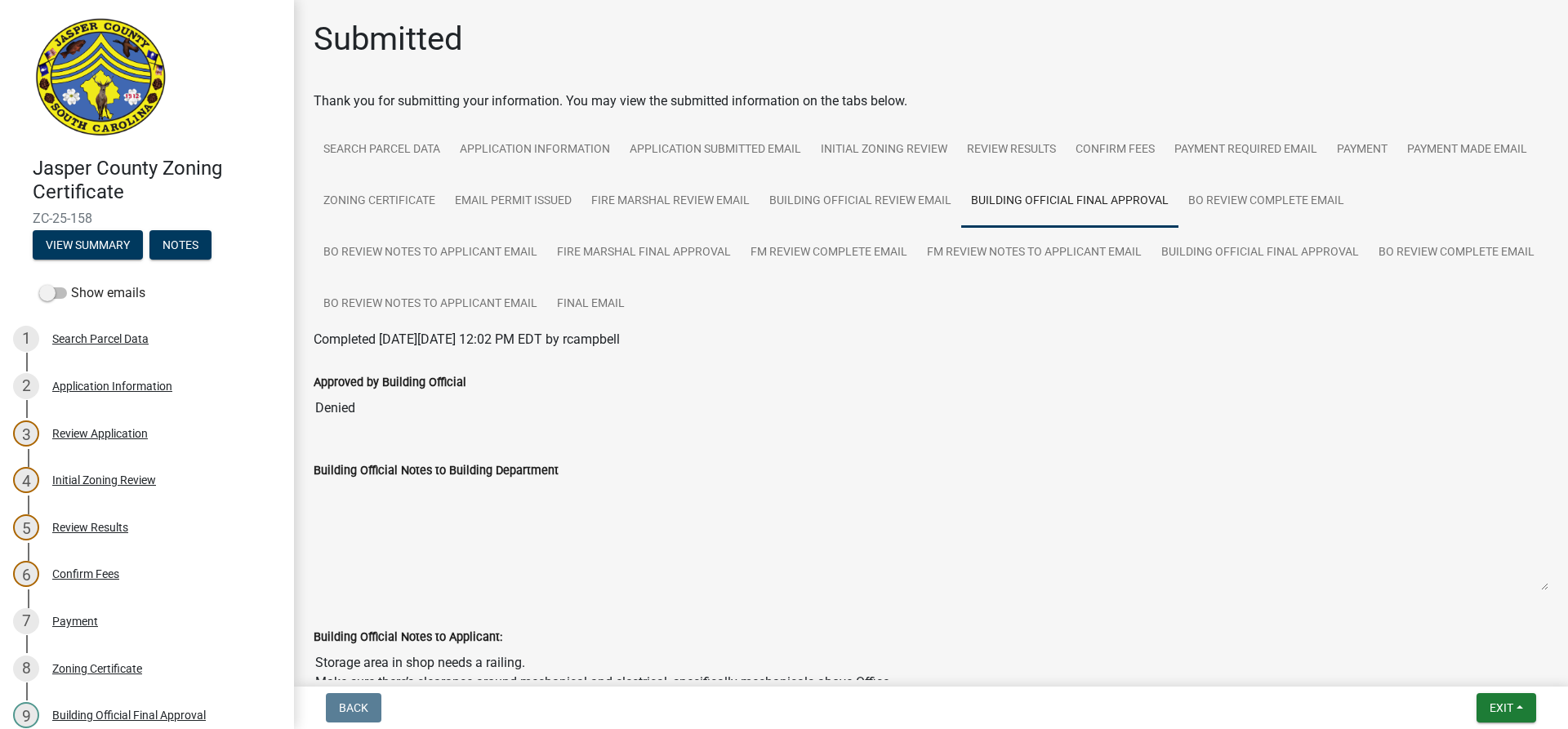
scroll to position [82, 0]
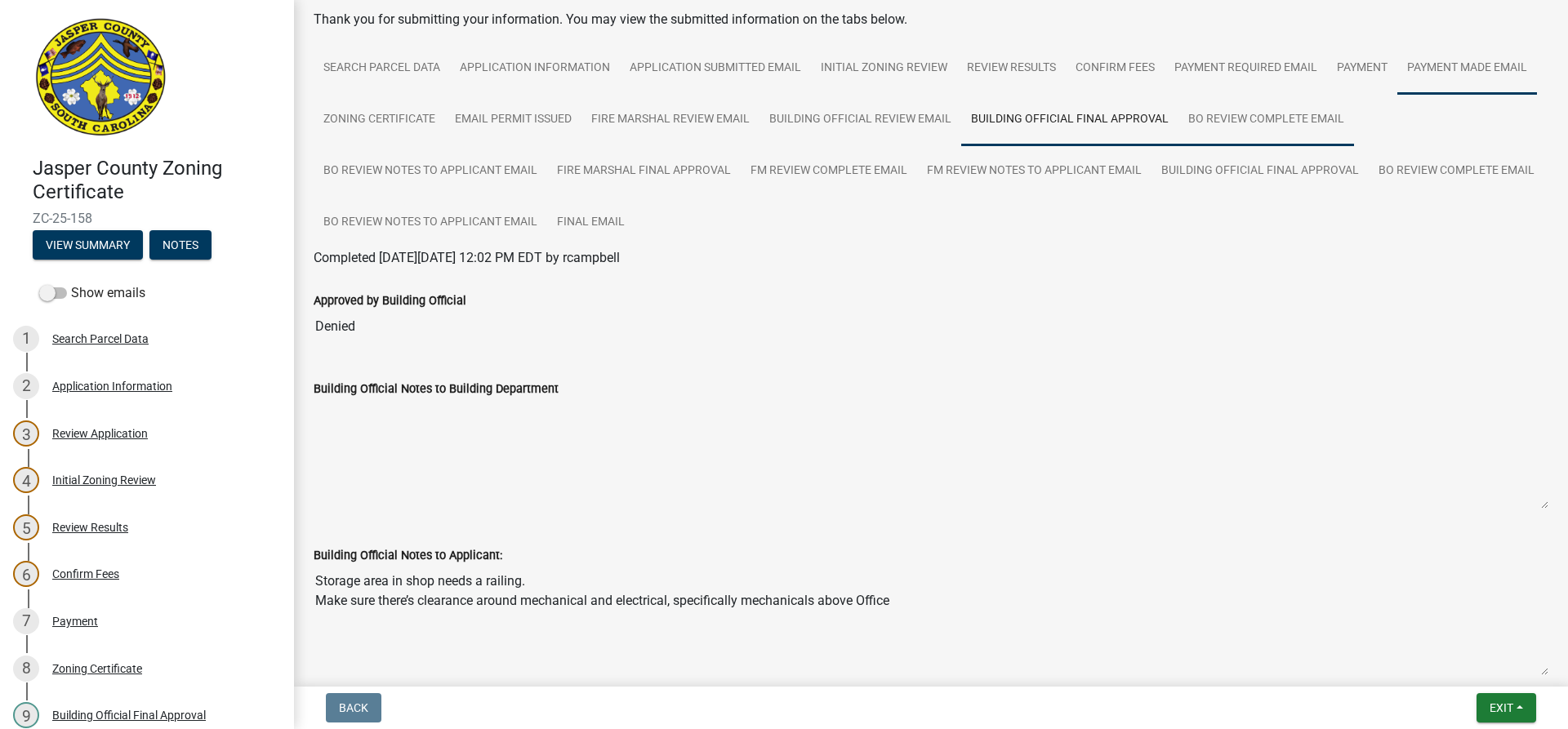
click at [1354, 124] on link "BO Review Complete Email" at bounding box center [1266, 120] width 175 height 52
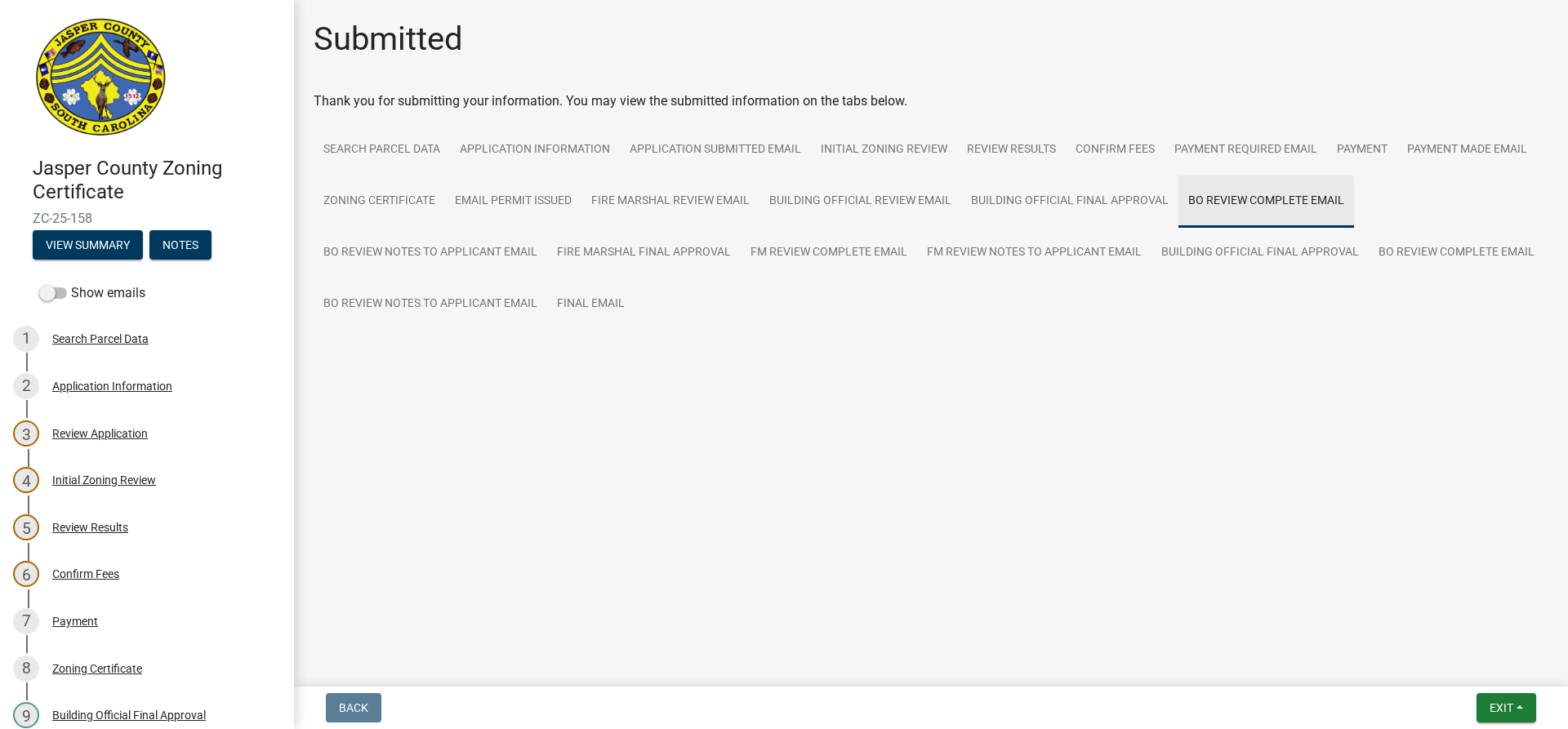
scroll to position [0, 0]
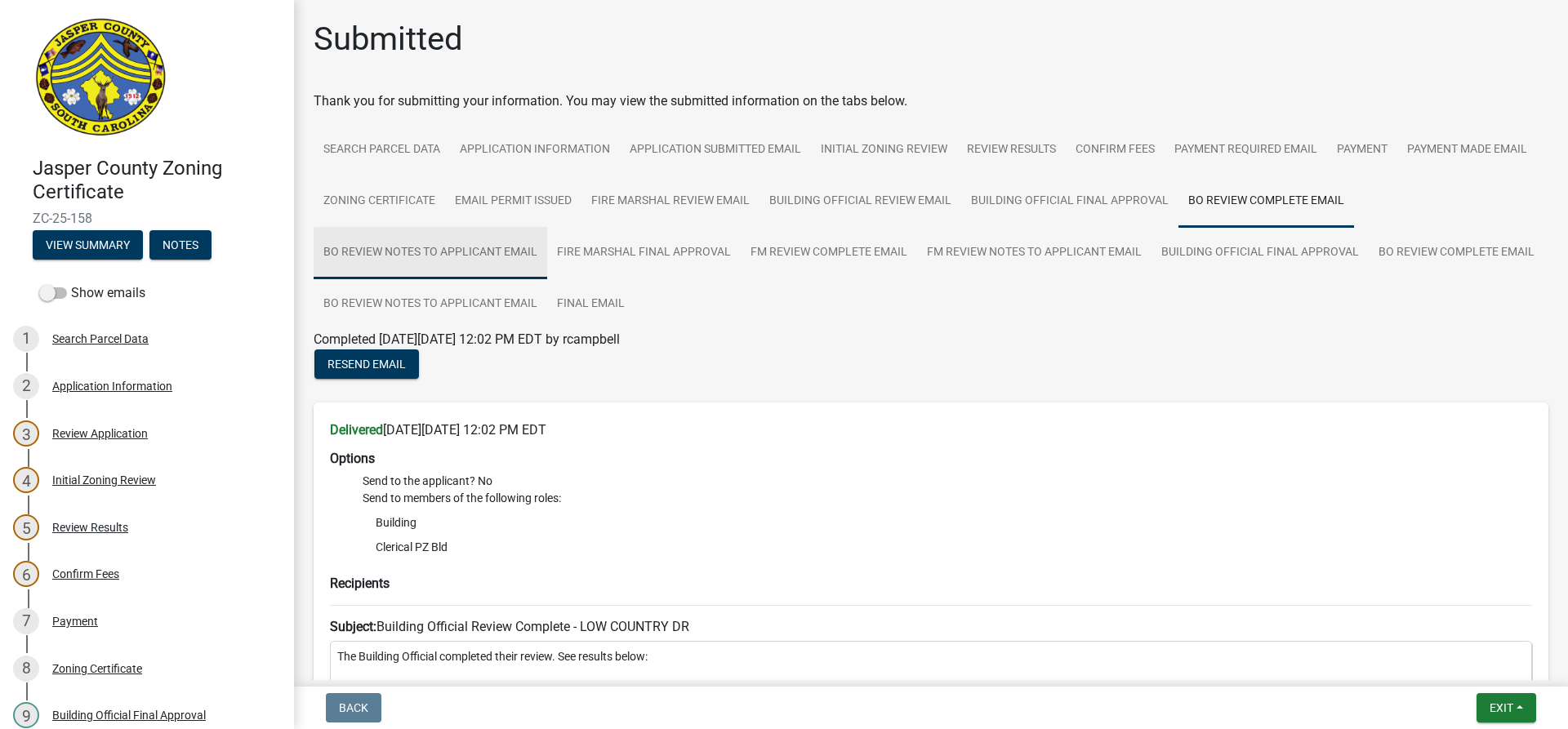
click at [447, 260] on link "BO Review Notes to Applicant Email" at bounding box center [430, 254] width 234 height 52
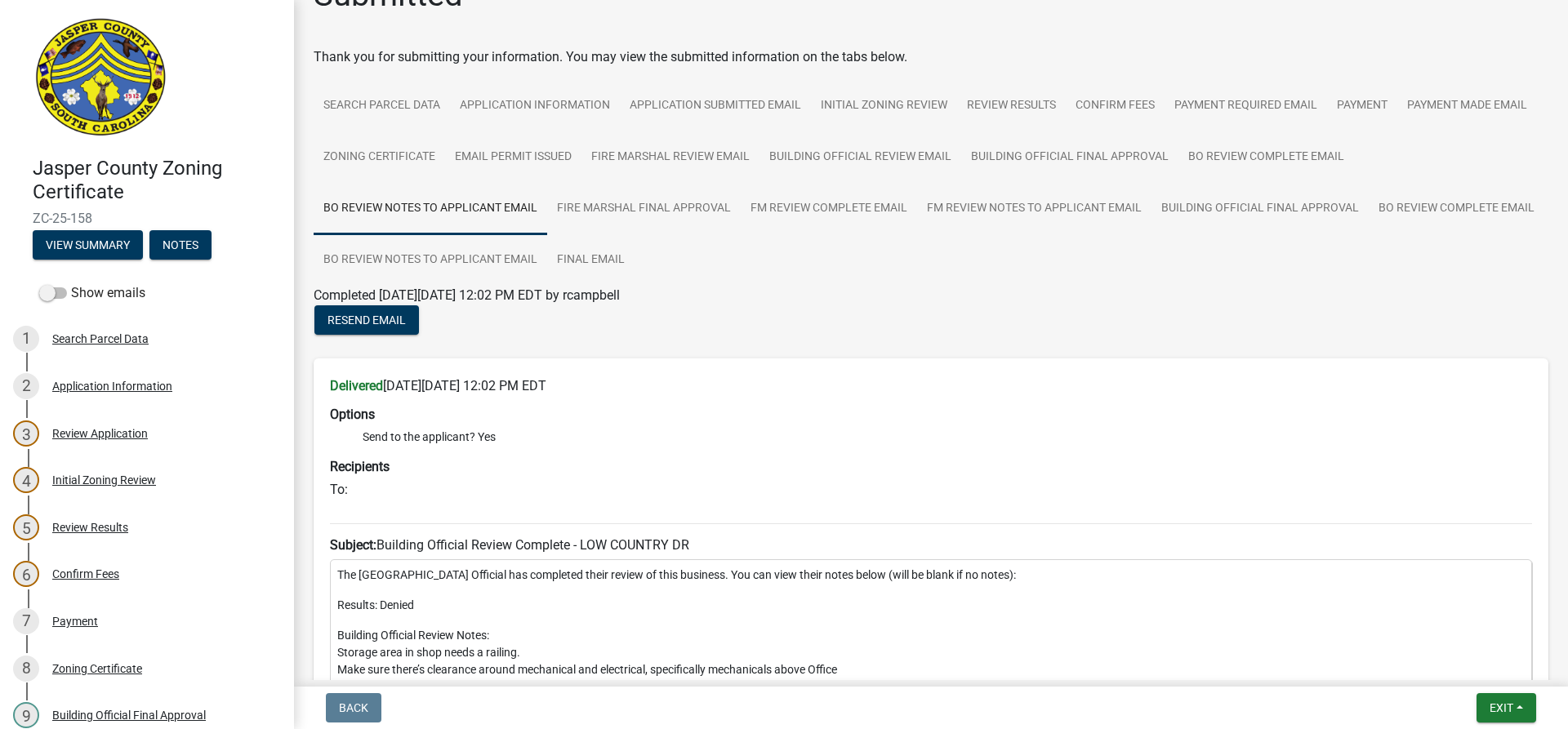
scroll to position [82, 0]
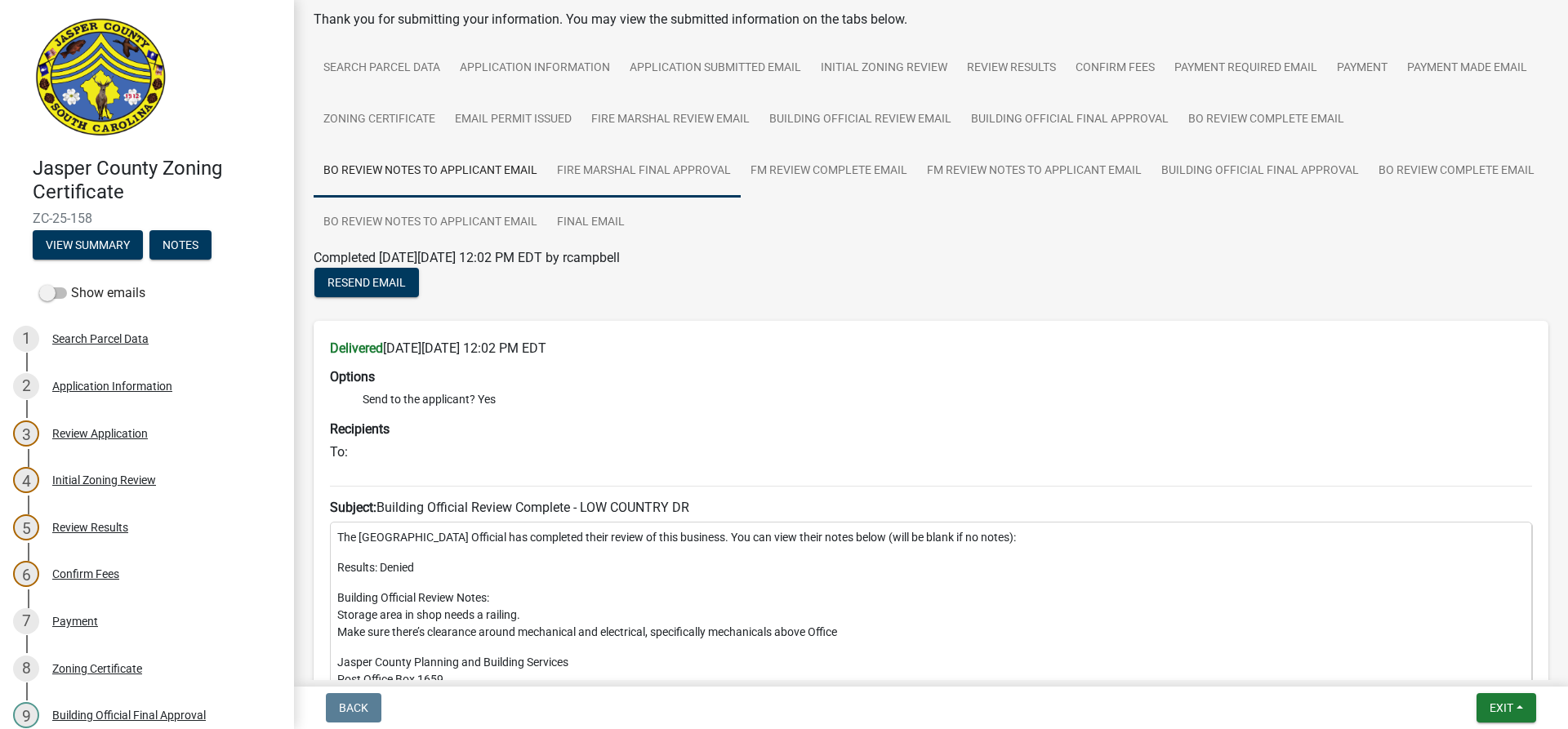
click at [653, 180] on link "Fire Marshal Final Approval" at bounding box center [644, 172] width 194 height 52
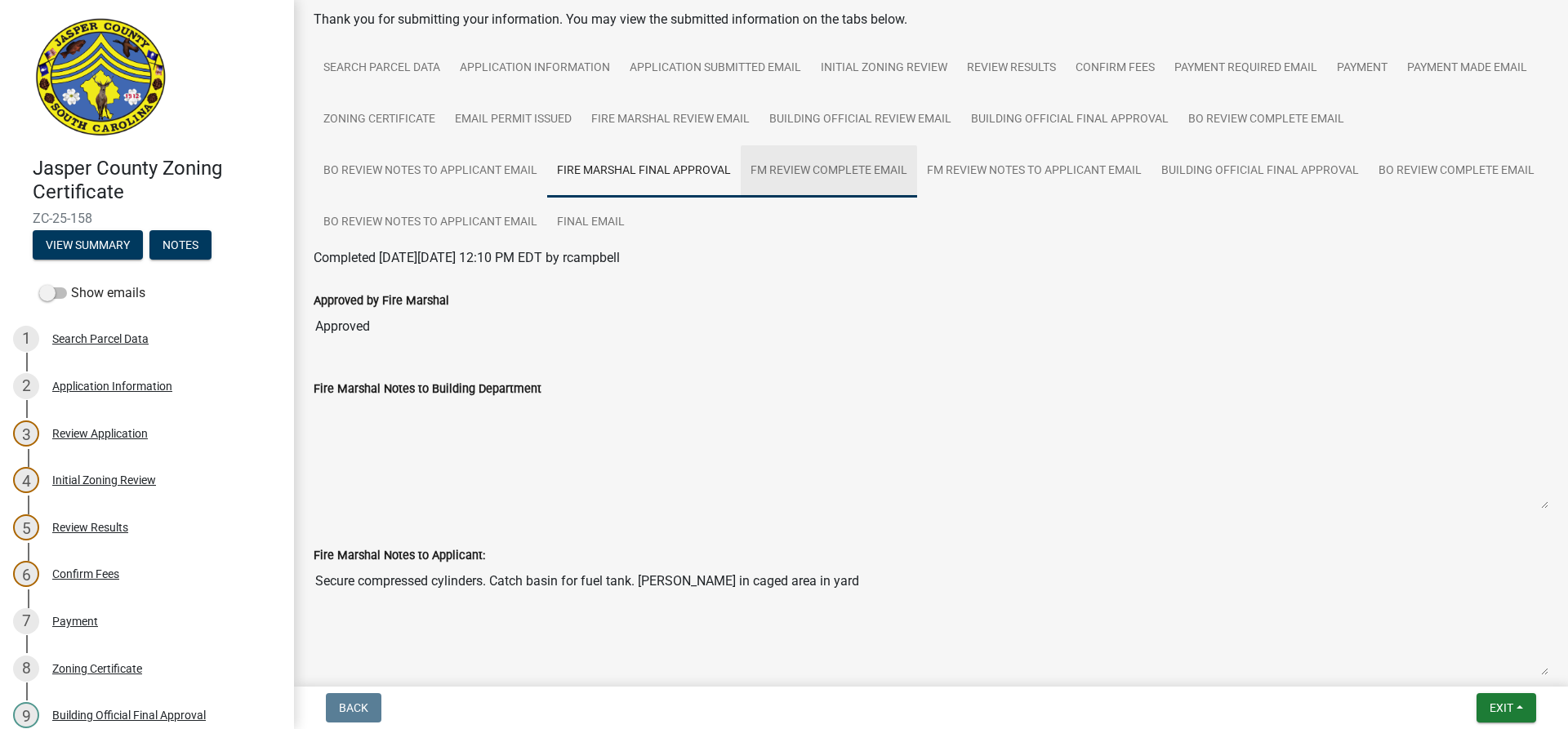
drag, startPoint x: 814, startPoint y: 179, endPoint x: 905, endPoint y: 177, distance: 91.0
click at [817, 179] on link "FM Review Complete Email" at bounding box center [829, 172] width 176 height 52
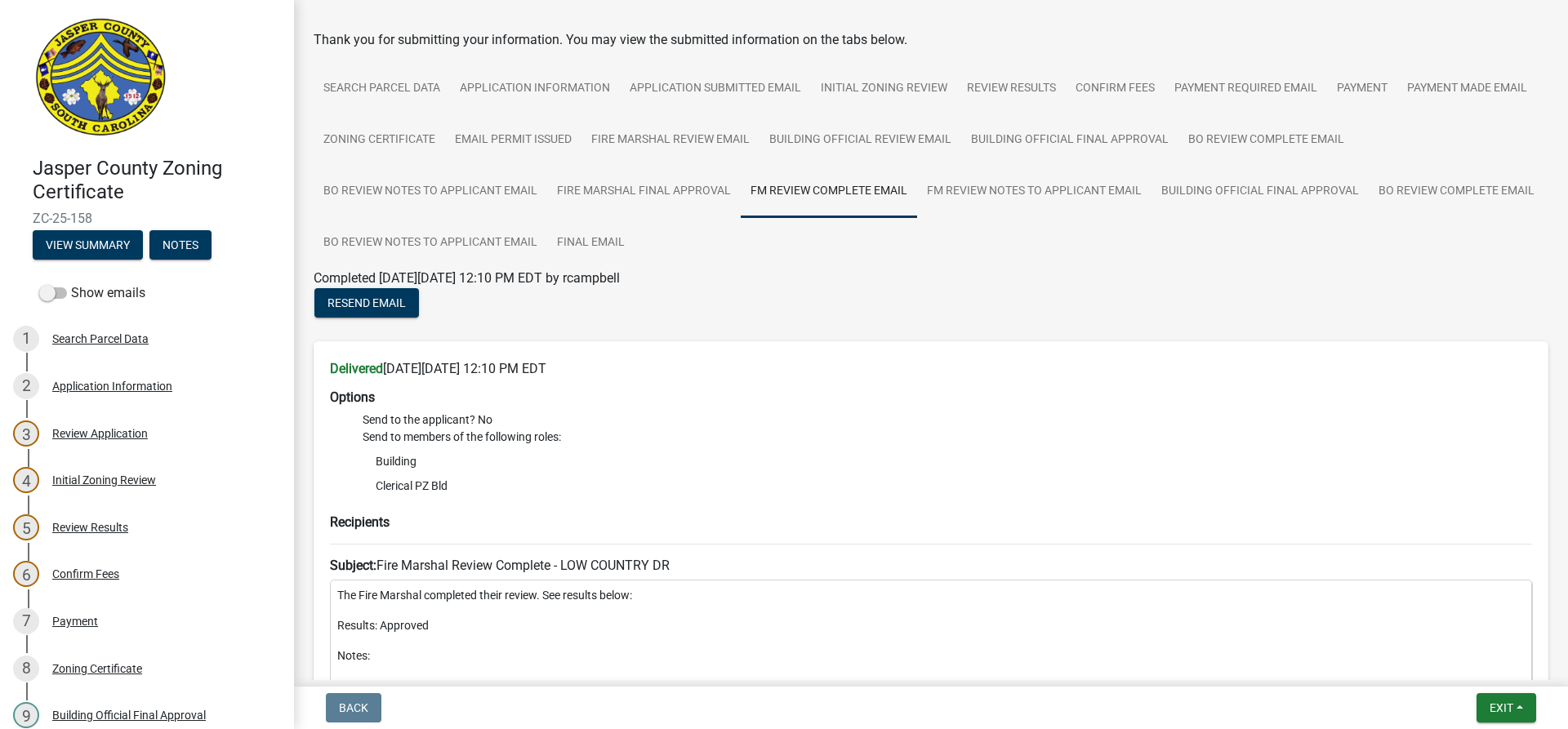
scroll to position [33, 0]
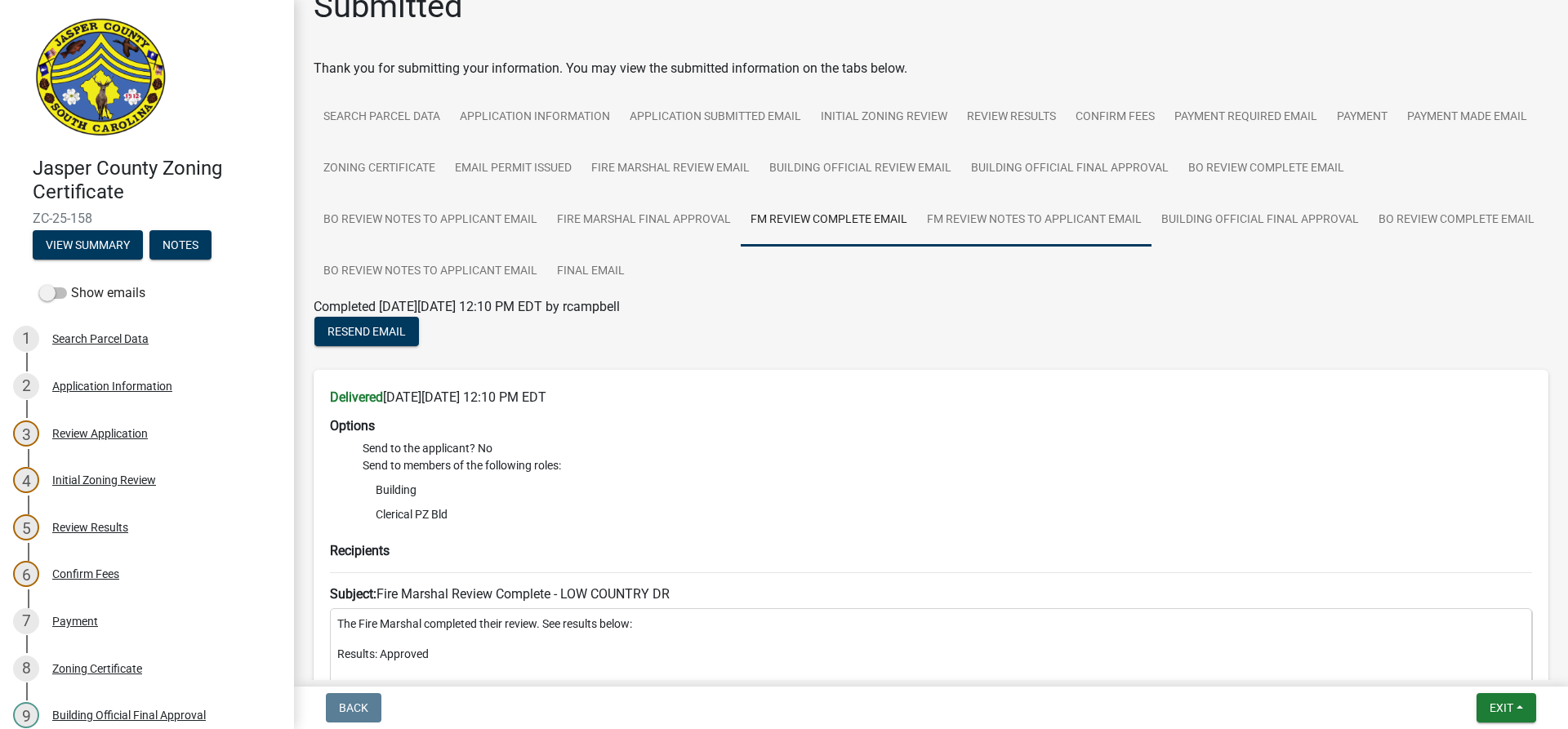
click at [1057, 220] on link "FM Review Notes to Applicant Email" at bounding box center [1034, 220] width 234 height 52
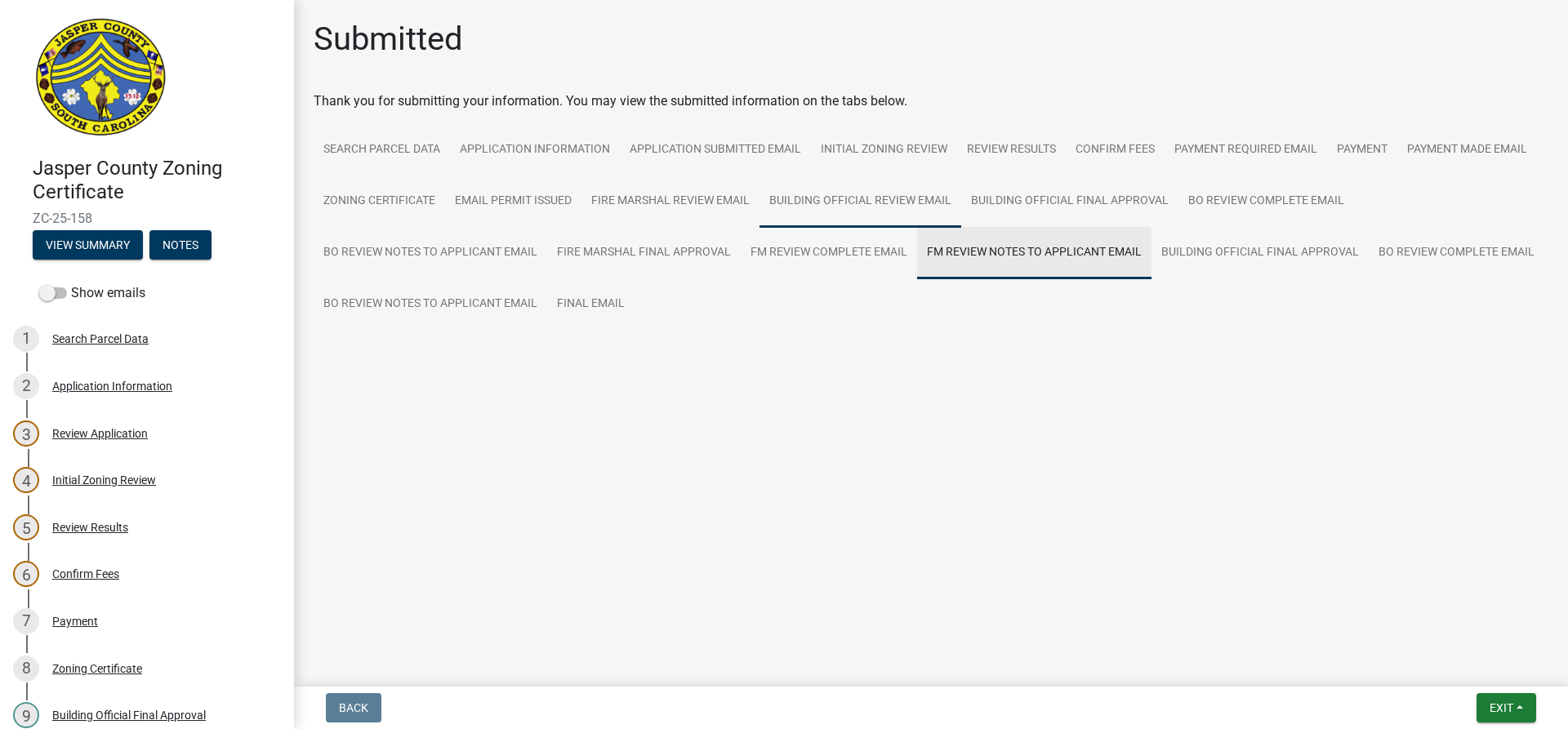
scroll to position [0, 0]
